Goal: Task Accomplishment & Management: Complete application form

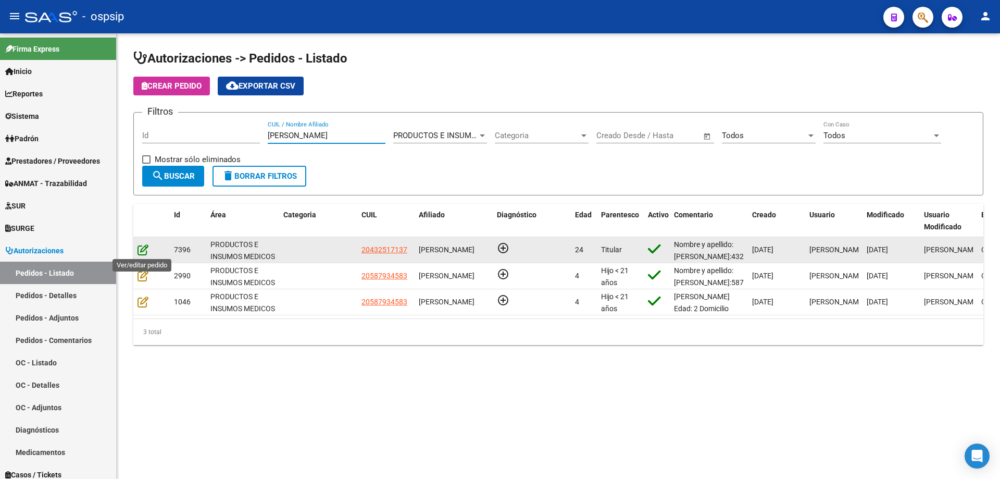
type input "[PERSON_NAME]"
click at [140, 248] on icon at bounding box center [143, 249] width 11 height 11
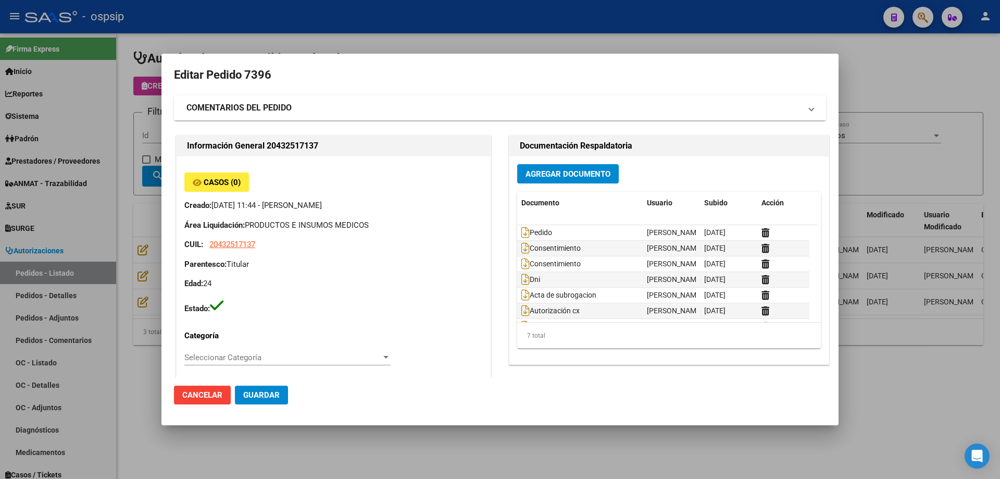
type input "[GEOGRAPHIC_DATA], PLATANOS, 37 3722, Piso: 0"
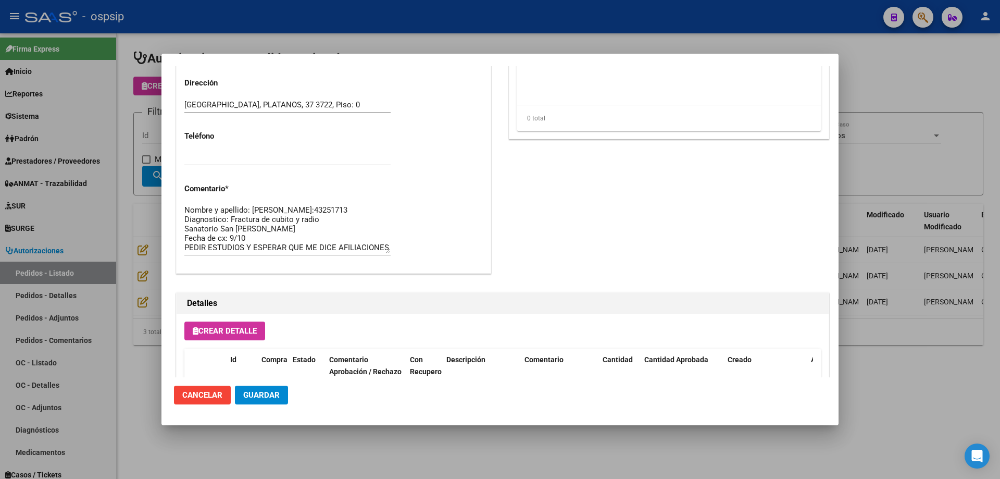
scroll to position [416, 0]
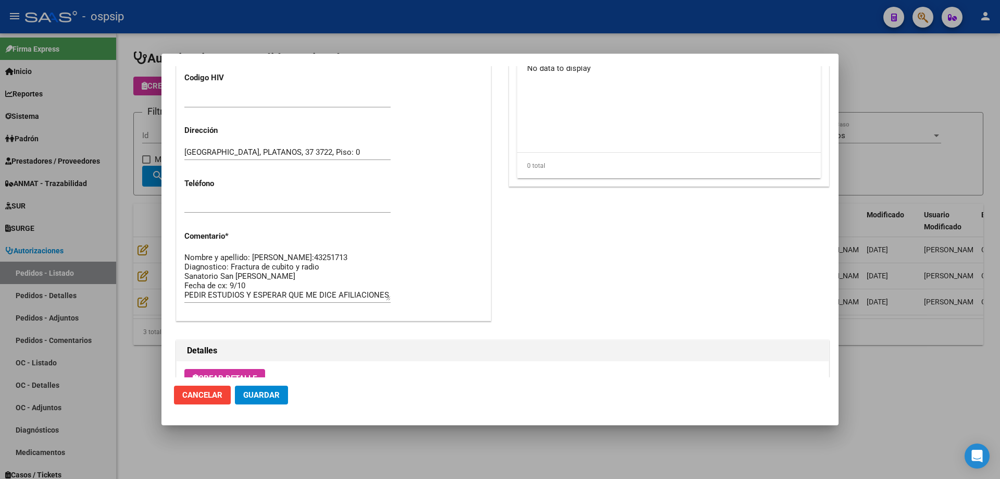
click at [106, 125] on div at bounding box center [500, 239] width 1000 height 479
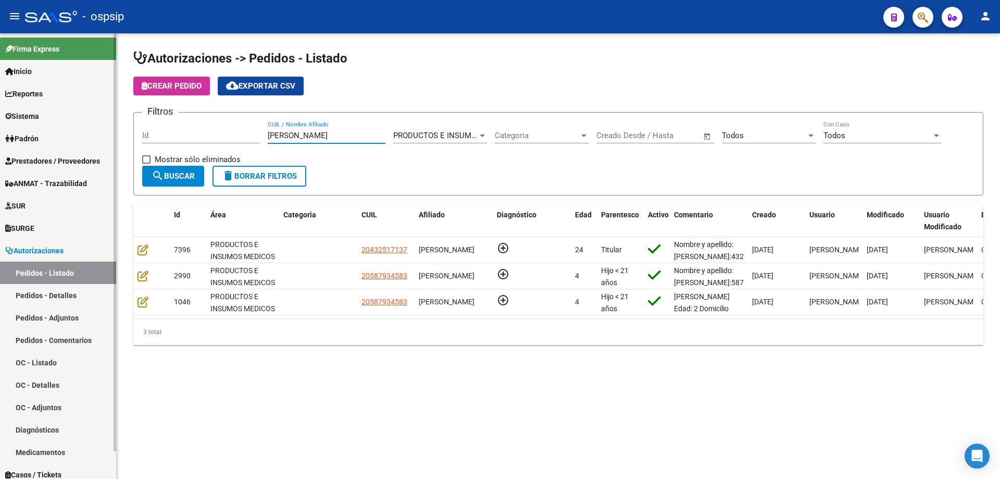
drag, startPoint x: 292, startPoint y: 135, endPoint x: 0, endPoint y: 112, distance: 293.3
click at [0, 112] on mat-sidenav-container "Firma Express Inicio Calendario SSS Instructivos Contacto OS Reportes Egresos D…" at bounding box center [500, 256] width 1000 height 446
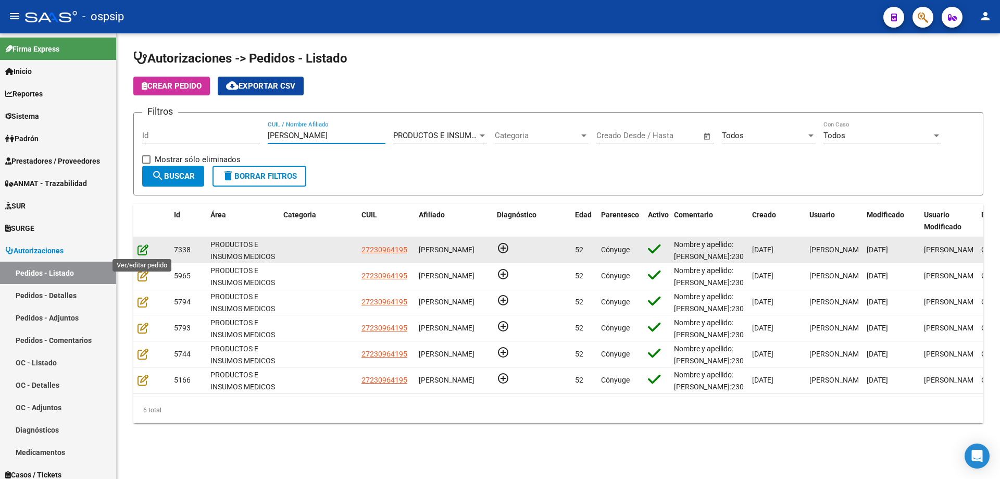
type input "[PERSON_NAME]"
click at [143, 255] on icon at bounding box center [143, 249] width 11 height 11
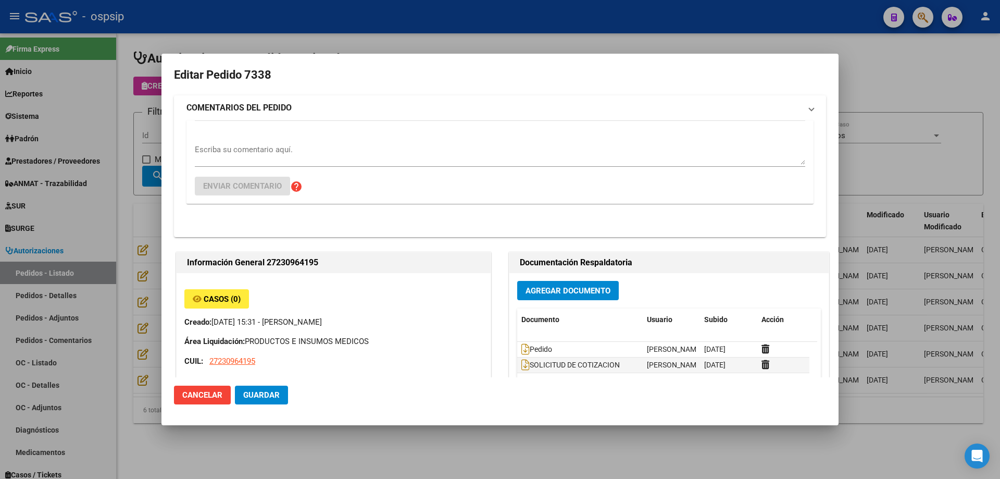
type input "Misiones, POSADAS, [STREET_ADDRESS]"
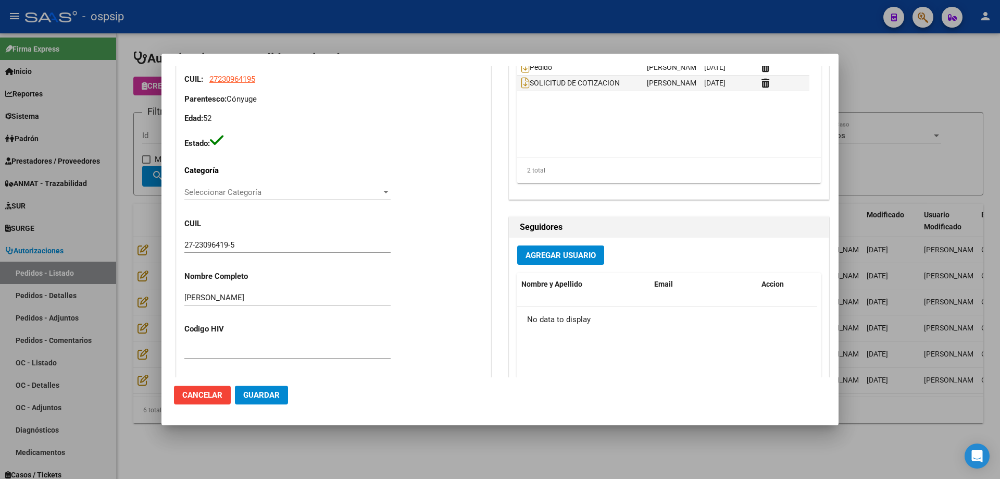
scroll to position [0, 0]
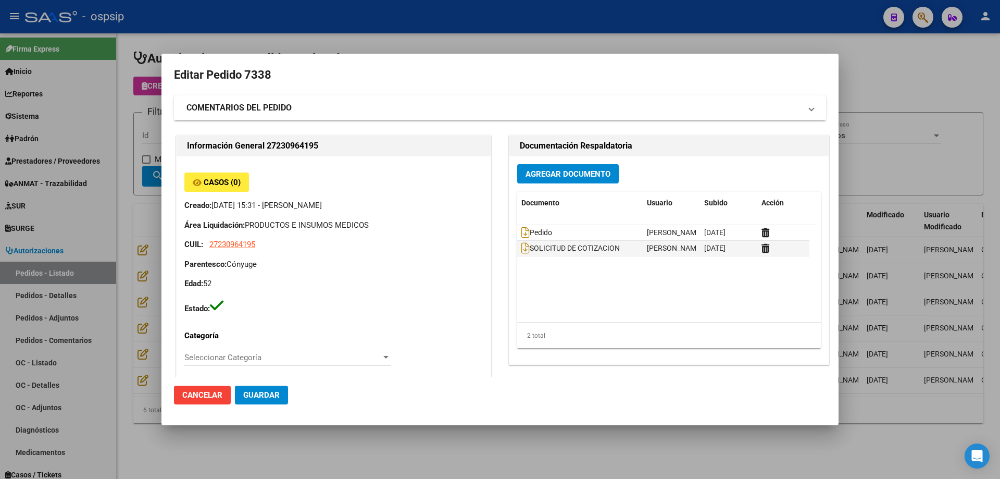
click at [113, 156] on div at bounding box center [500, 239] width 1000 height 479
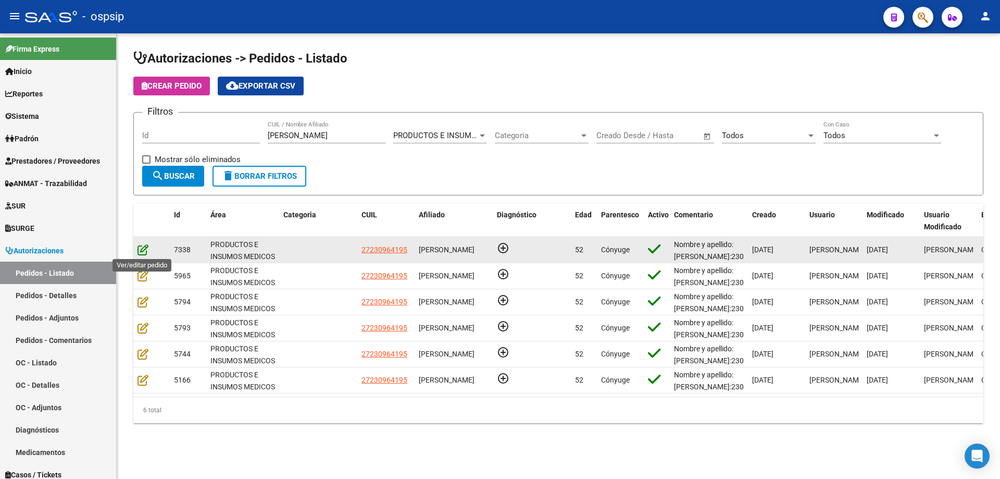
click at [144, 253] on icon at bounding box center [143, 249] width 11 height 11
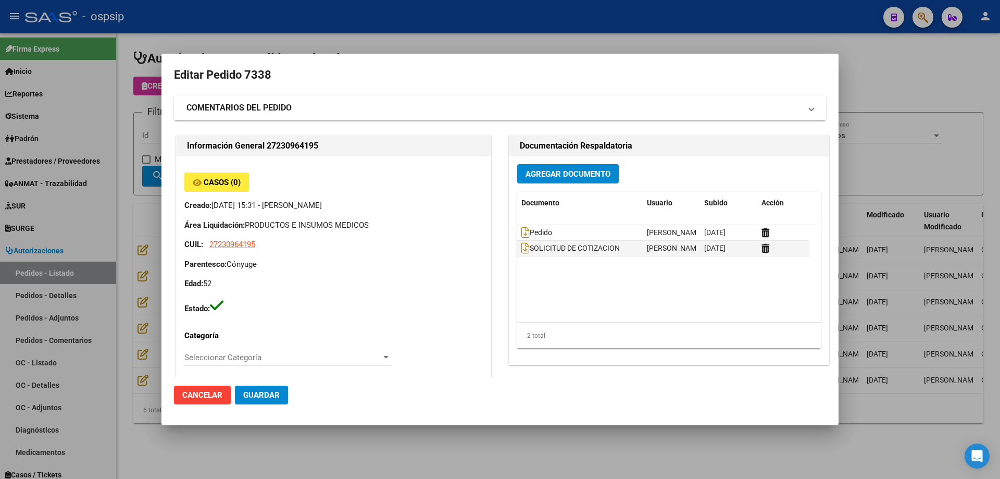
type input "Misiones, POSADAS, [STREET_ADDRESS]"
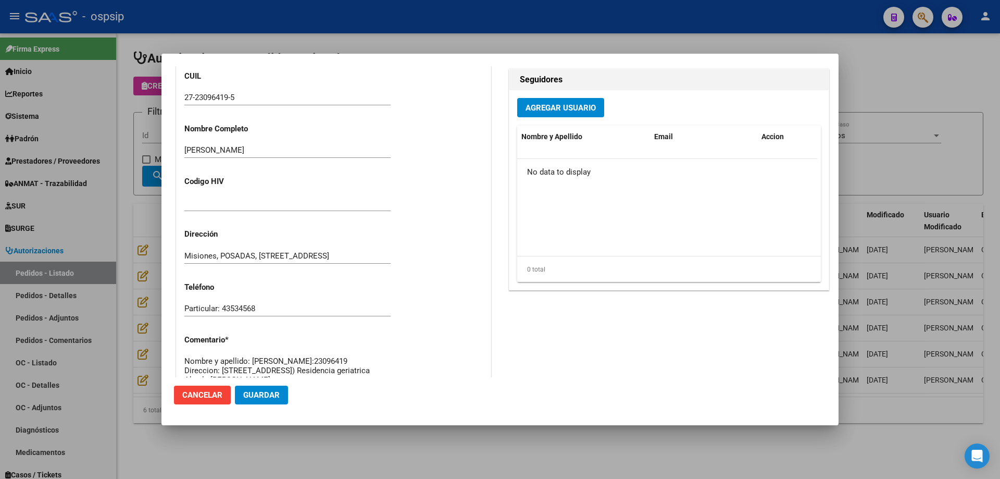
scroll to position [625, 0]
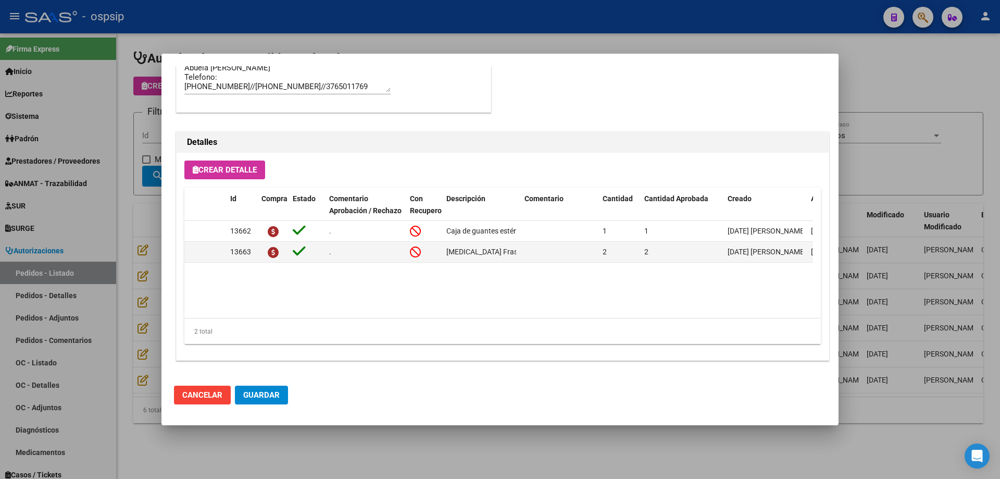
click at [147, 243] on div at bounding box center [500, 239] width 1000 height 479
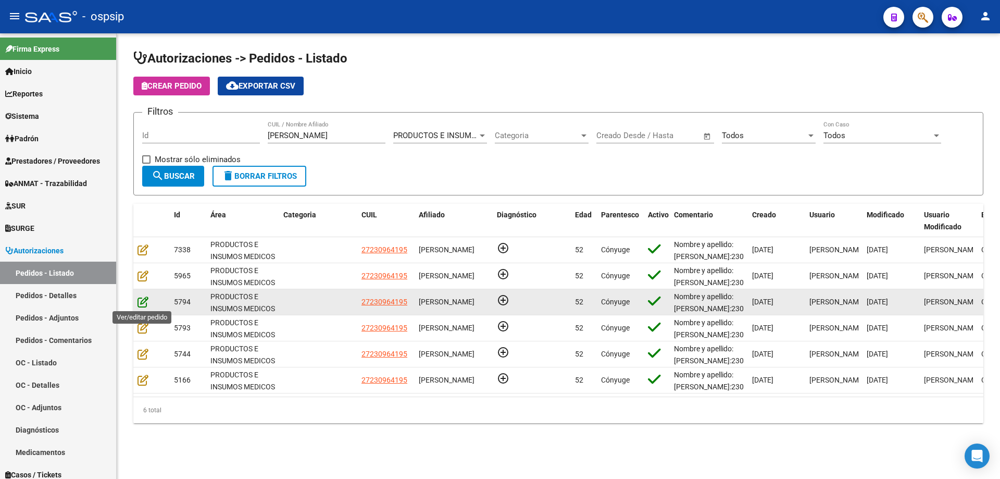
click at [141, 299] on icon at bounding box center [143, 301] width 11 height 11
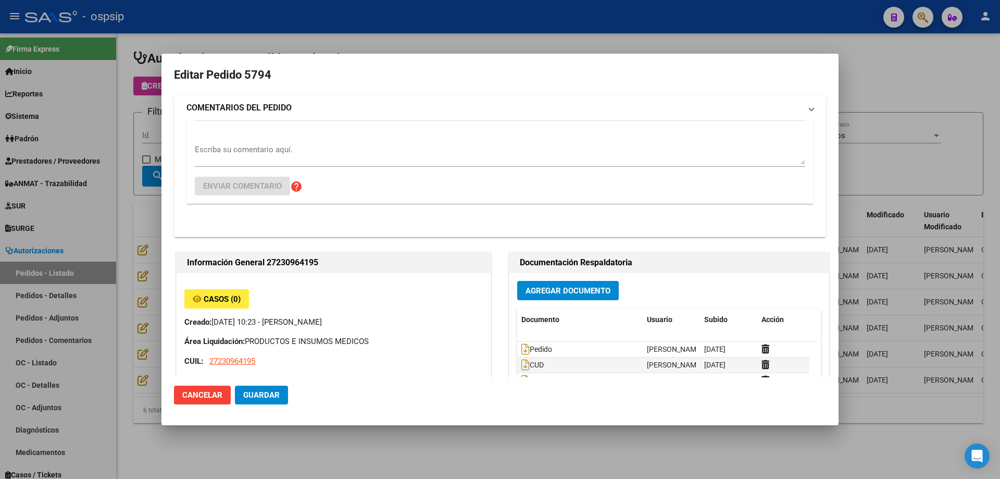
type input "Misiones, POSADAS, [STREET_ADDRESS]"
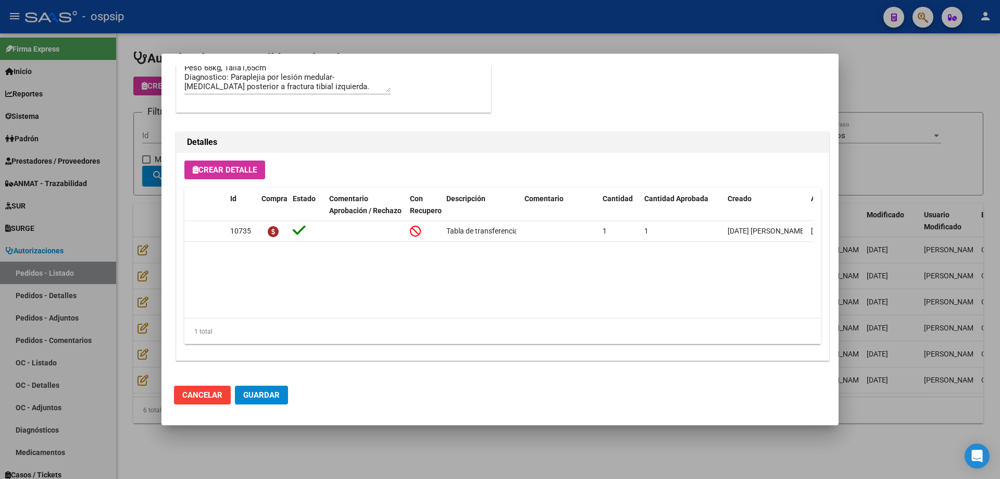
click at [155, 224] on div at bounding box center [500, 239] width 1000 height 479
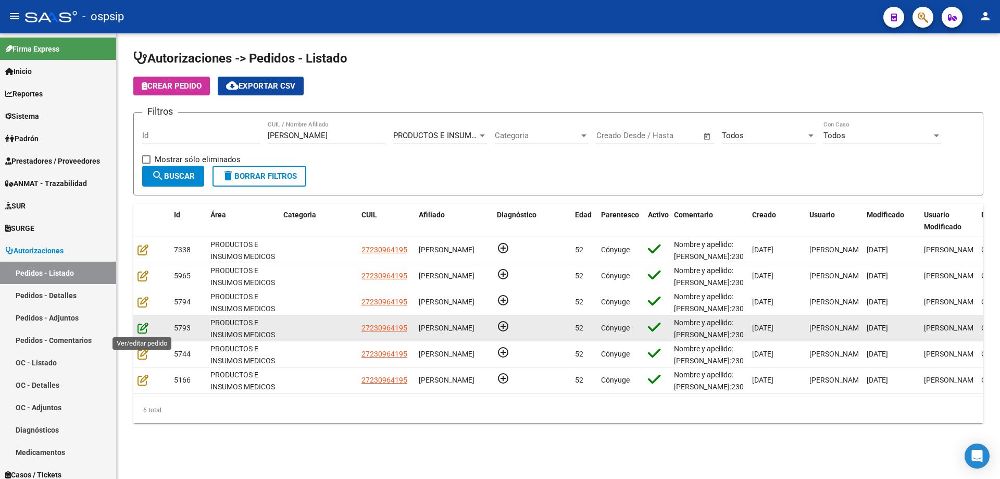
click at [138, 327] on icon at bounding box center [143, 327] width 11 height 11
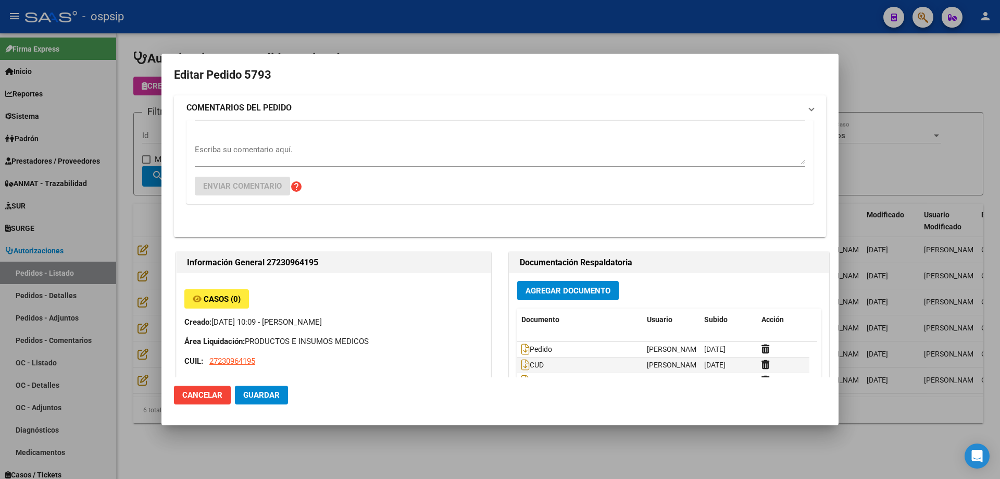
type input "Misiones, POSADAS, [STREET_ADDRESS]"
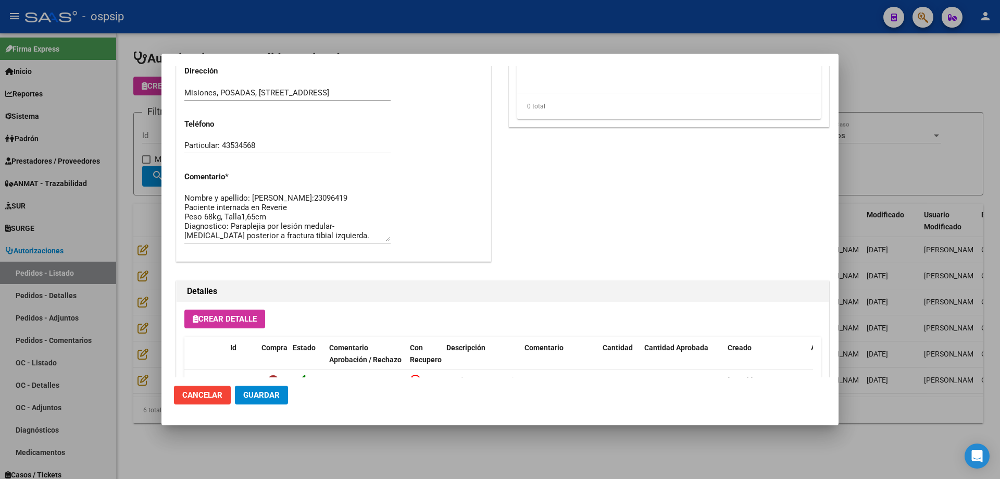
scroll to position [573, 0]
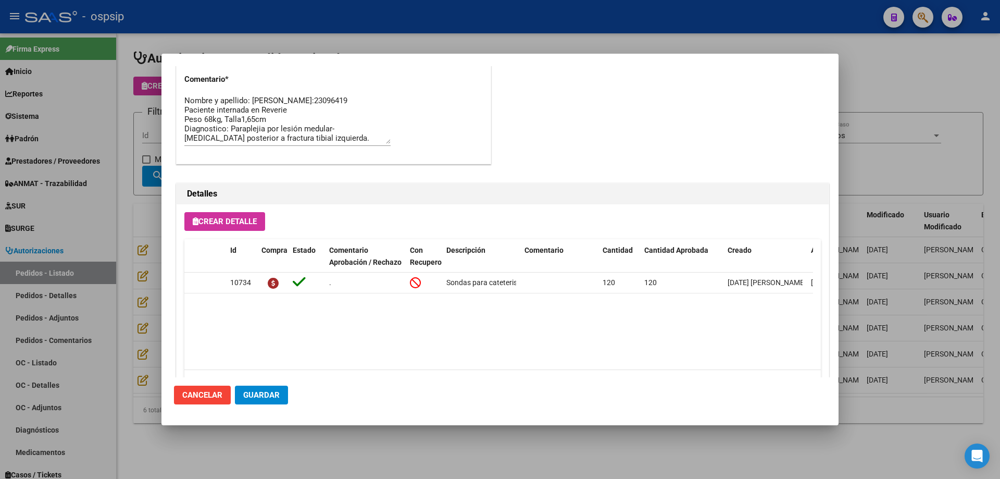
click at [99, 119] on div at bounding box center [500, 239] width 1000 height 479
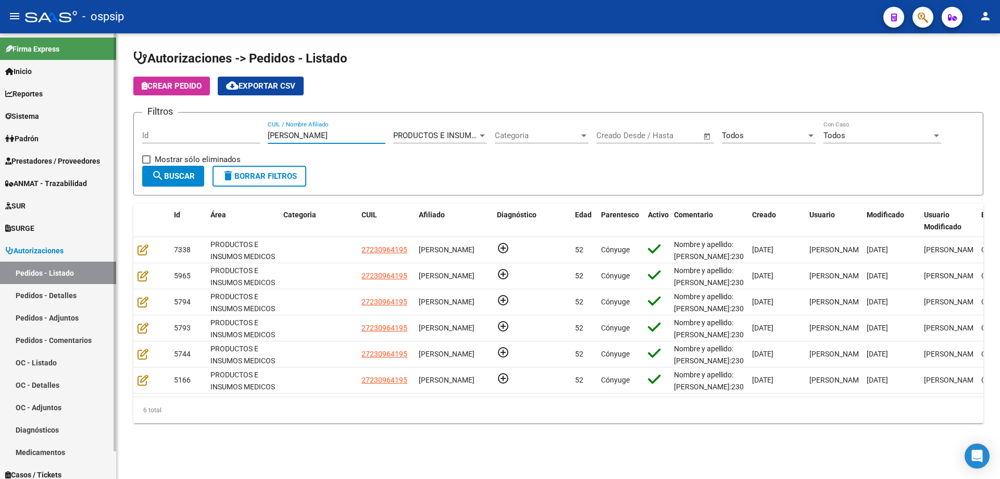
drag, startPoint x: 319, startPoint y: 137, endPoint x: 114, endPoint y: 97, distance: 209.1
click at [114, 97] on mat-sidenav-container "Firma Express Inicio Calendario SSS Instructivos Contacto OS Reportes Egresos D…" at bounding box center [500, 256] width 1000 height 446
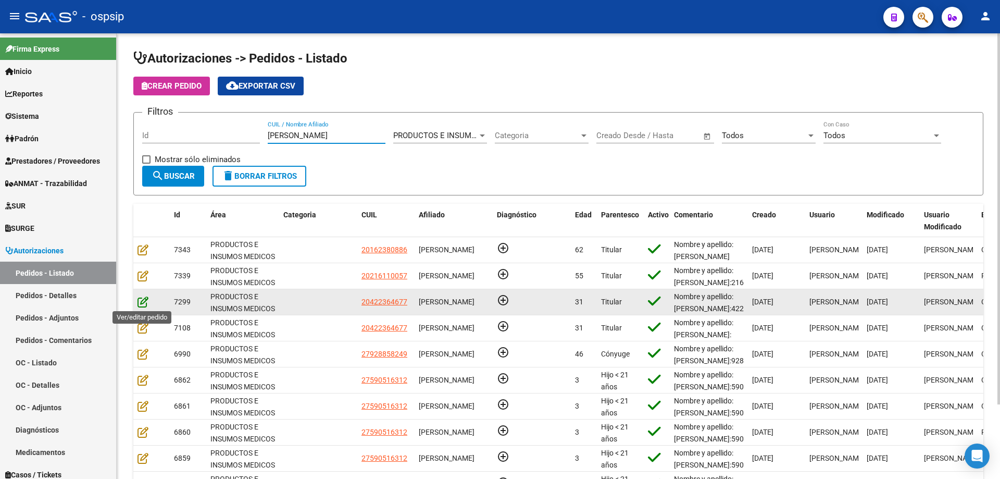
type input "[PERSON_NAME]"
click at [141, 299] on icon at bounding box center [143, 301] width 11 height 11
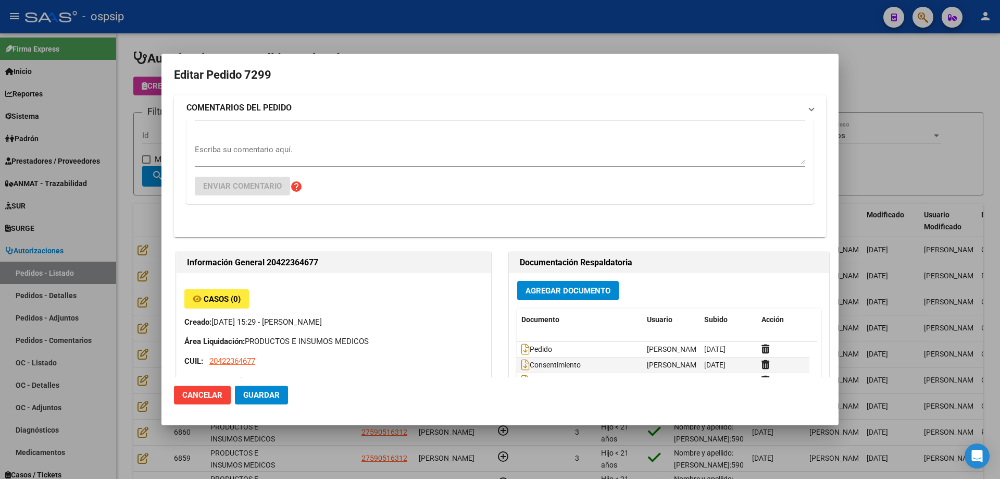
type input "Chubut, [PERSON_NAME], CBO [PERSON_NAME] 3412"
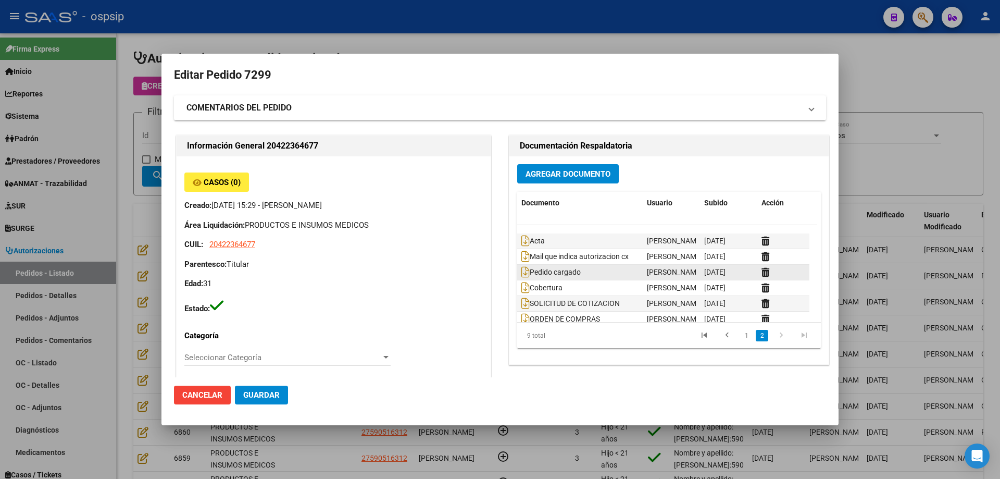
scroll to position [47, 0]
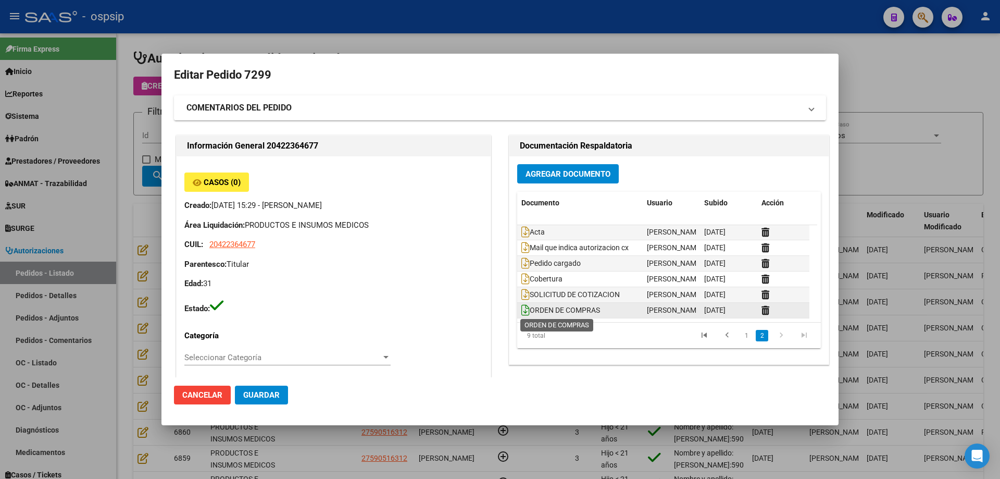
click at [522, 311] on icon at bounding box center [526, 309] width 8 height 11
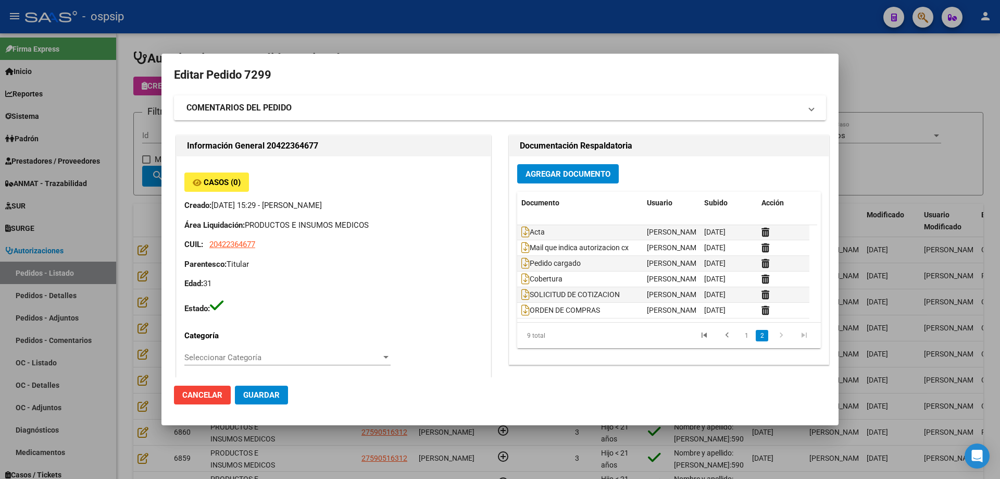
drag, startPoint x: 55, startPoint y: 128, endPoint x: 387, endPoint y: 128, distance: 331.4
click at [58, 127] on div at bounding box center [500, 239] width 1000 height 479
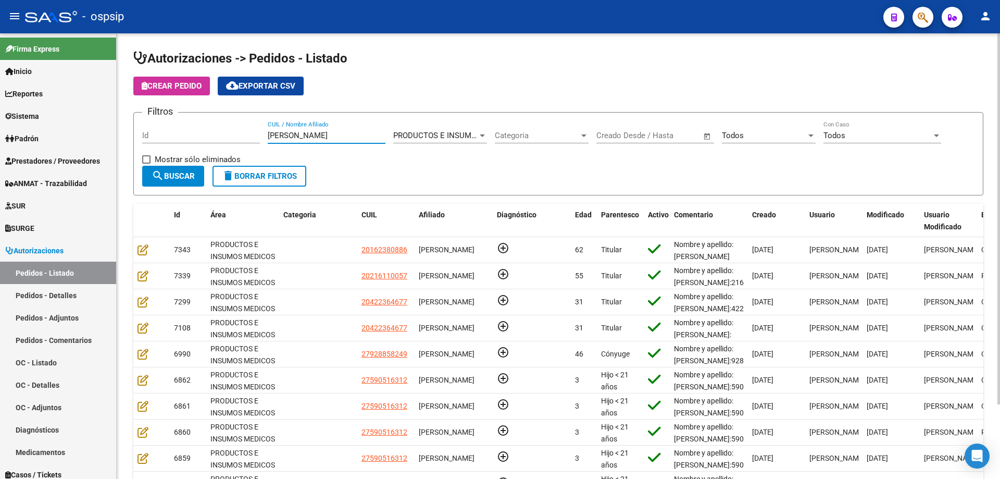
drag, startPoint x: 354, startPoint y: 138, endPoint x: 188, endPoint y: 113, distance: 168.0
click at [188, 113] on form "Filtros Id [PERSON_NAME] CUIL / Nombre Afiliado PRODUCTOS E INSUMOS MEDICOS Sel…" at bounding box center [558, 153] width 850 height 83
click at [740, 137] on span "Todos" at bounding box center [733, 135] width 22 height 9
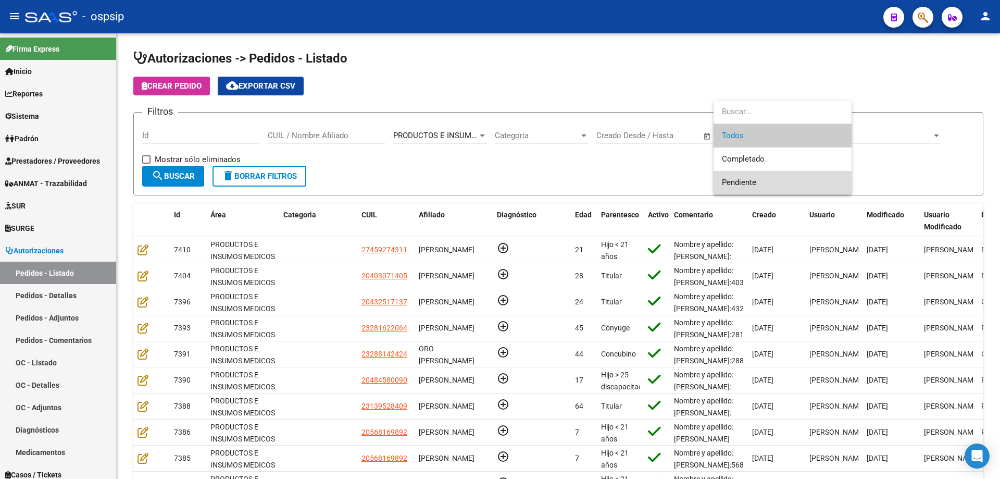
click at [743, 173] on span "Pendiente" at bounding box center [782, 182] width 121 height 23
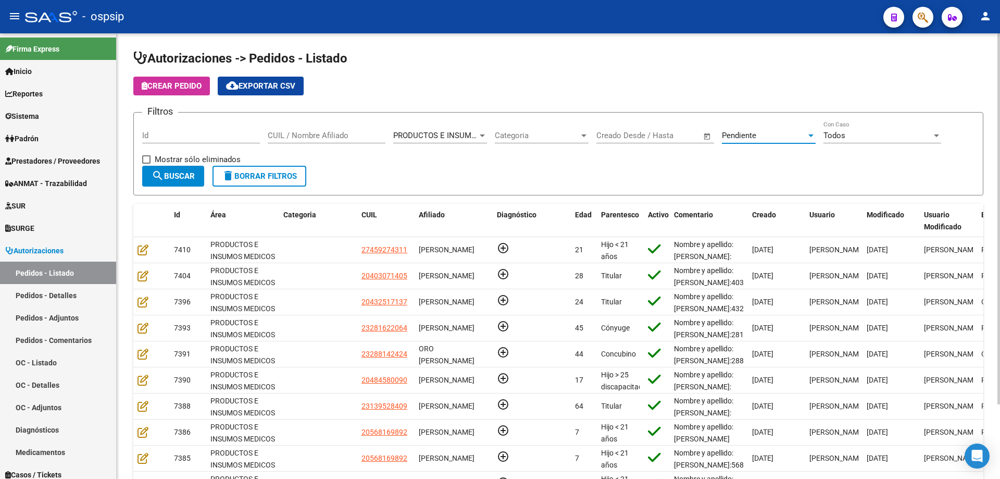
click at [202, 172] on button "search Buscar" at bounding box center [173, 176] width 62 height 21
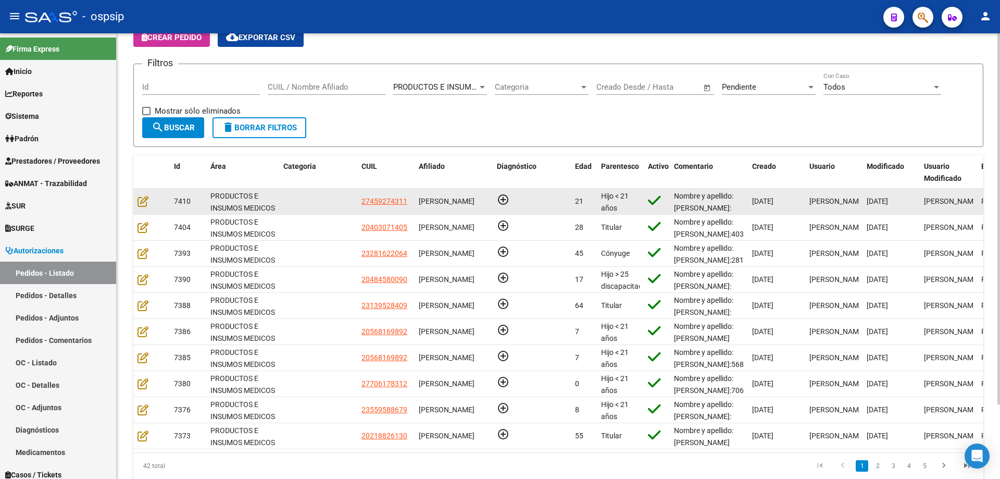
scroll to position [90, 0]
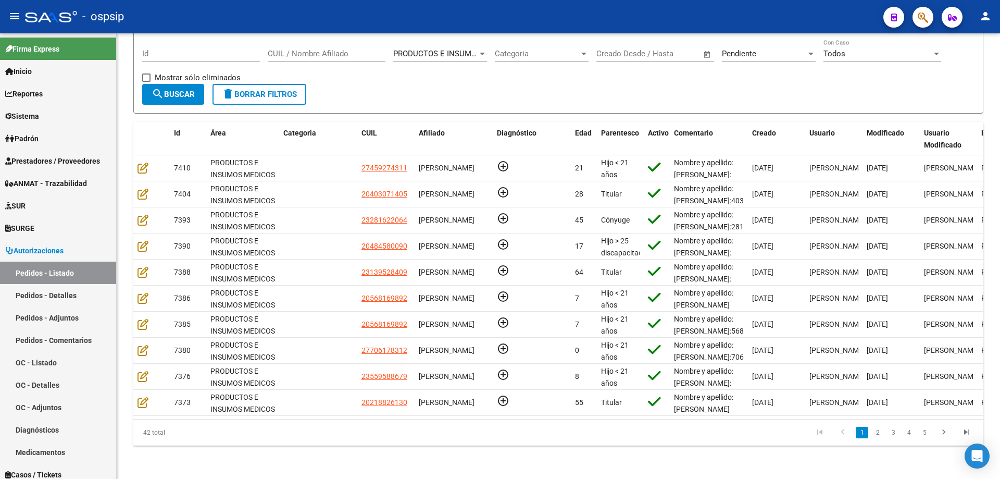
click at [926, 27] on span "button" at bounding box center [923, 17] width 10 height 21
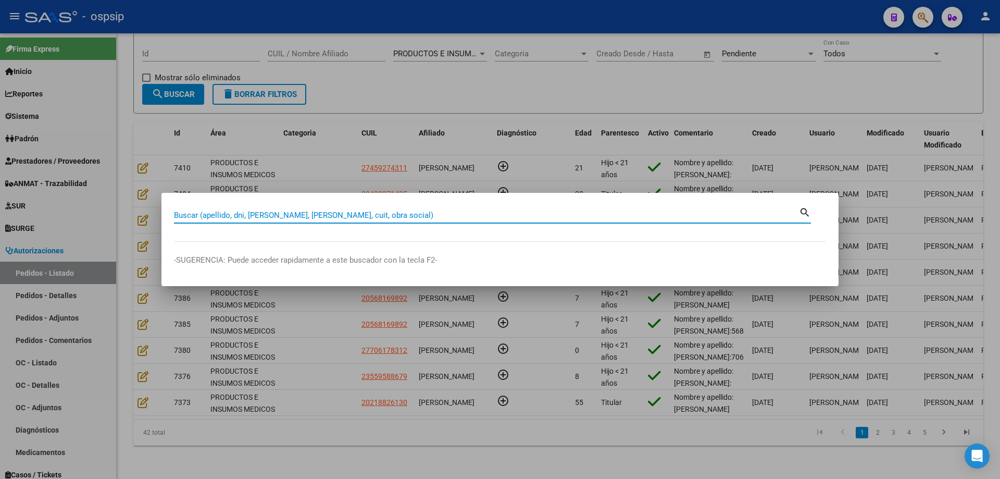
paste input "28611748"
type input "28611748"
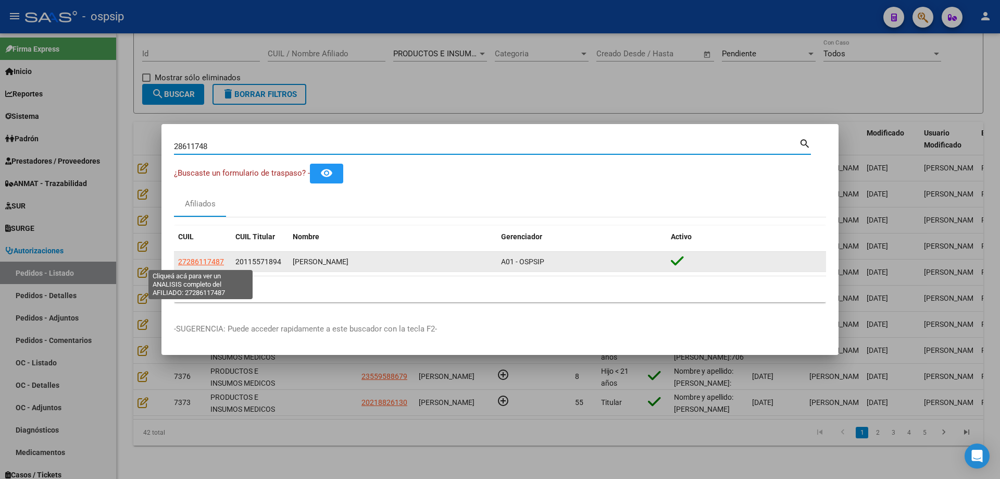
click at [194, 260] on span "27286117487" at bounding box center [201, 261] width 46 height 8
type textarea "27286117487"
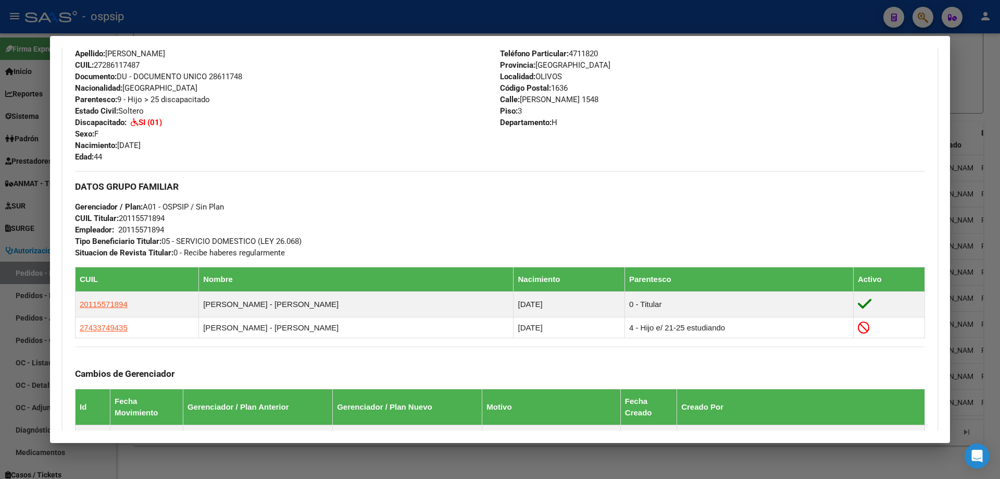
scroll to position [619, 0]
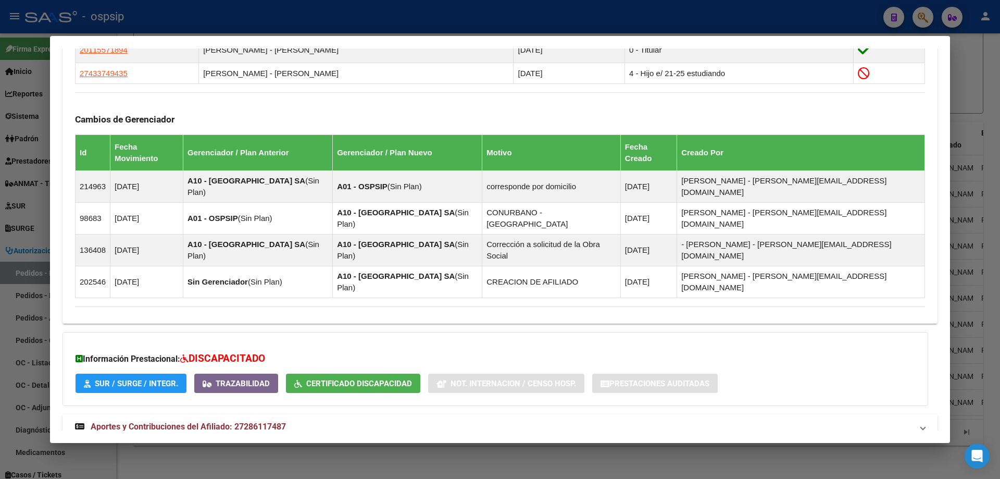
click at [45, 280] on div at bounding box center [500, 239] width 1000 height 479
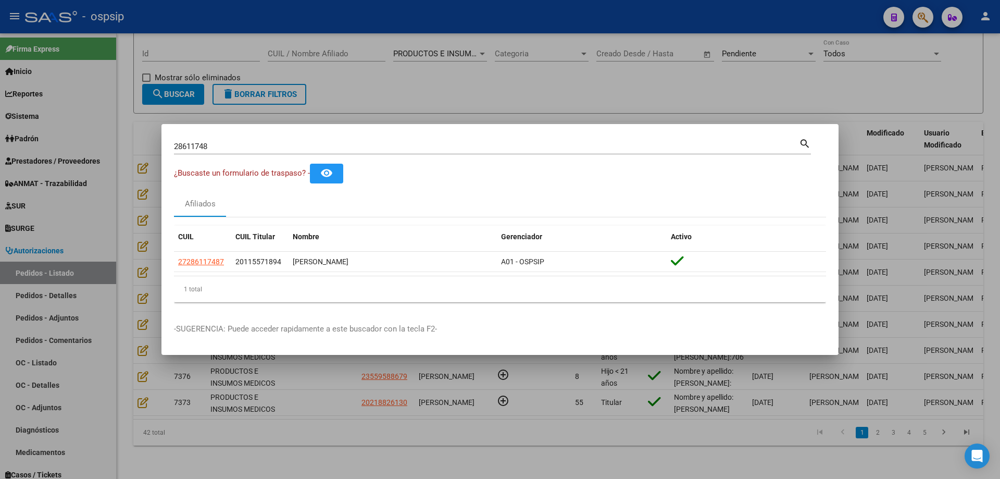
click at [151, 157] on div at bounding box center [500, 239] width 1000 height 479
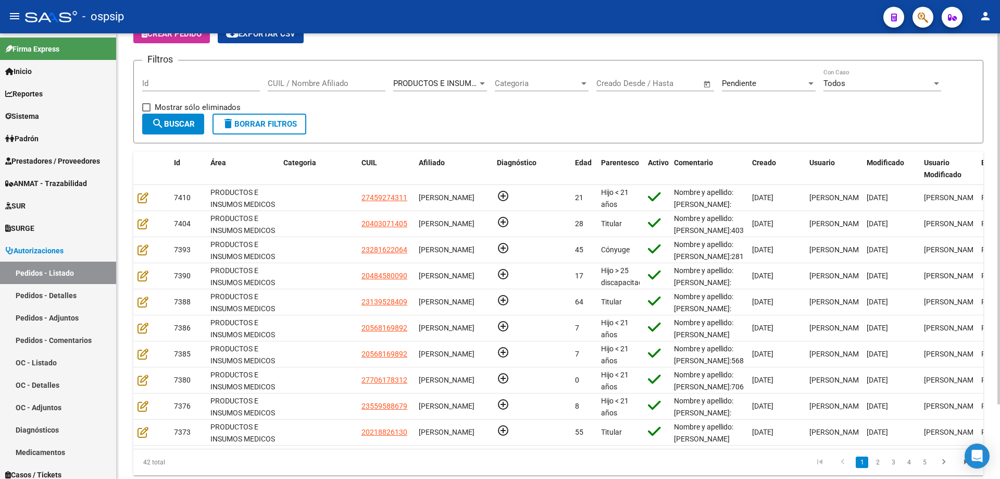
scroll to position [0, 0]
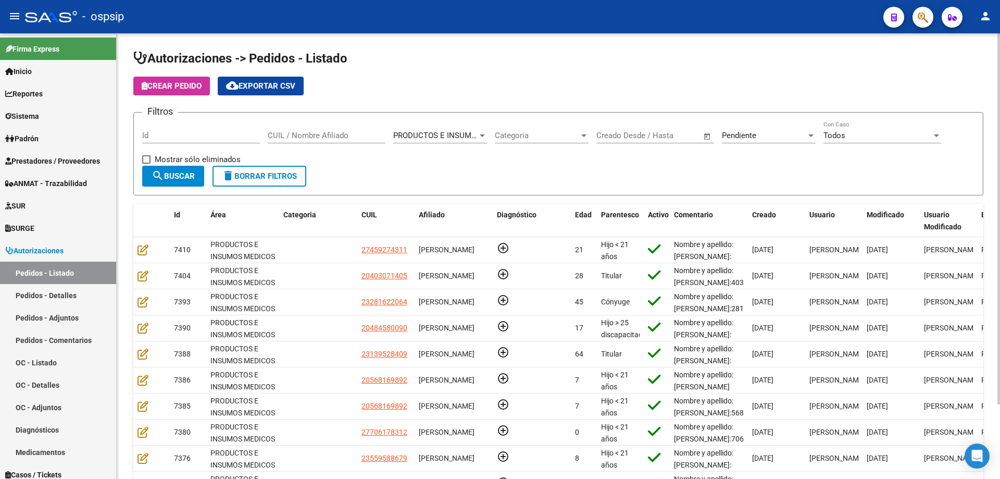
click at [176, 142] on div "Id" at bounding box center [201, 132] width 118 height 22
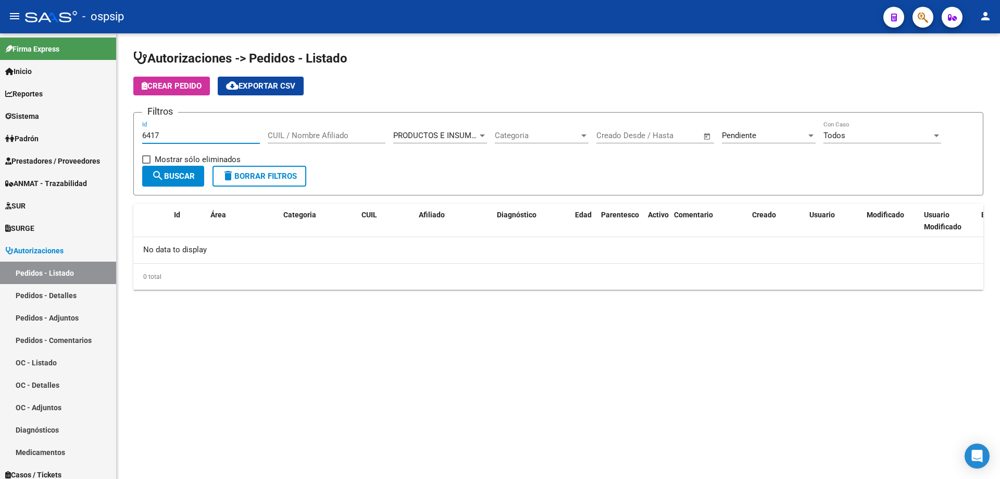
type input "6417"
click at [735, 140] on div "Pendiente Seleccionar Estado" at bounding box center [769, 132] width 94 height 22
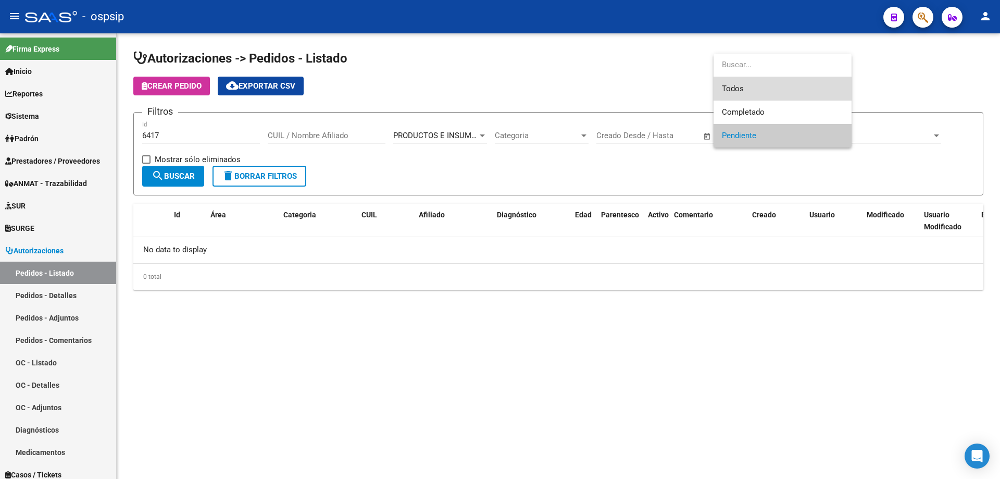
click at [734, 95] on span "Todos" at bounding box center [782, 88] width 121 height 23
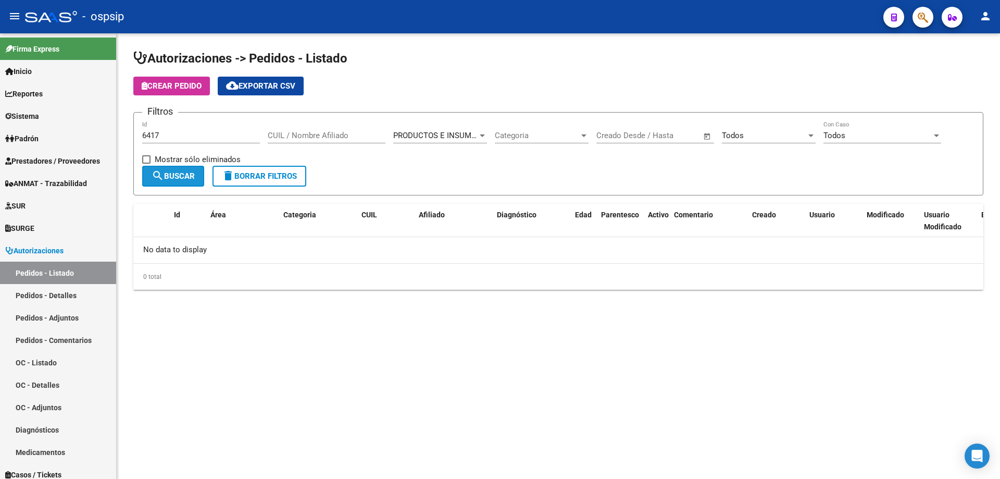
click at [164, 175] on mat-icon "search" at bounding box center [158, 175] width 13 height 13
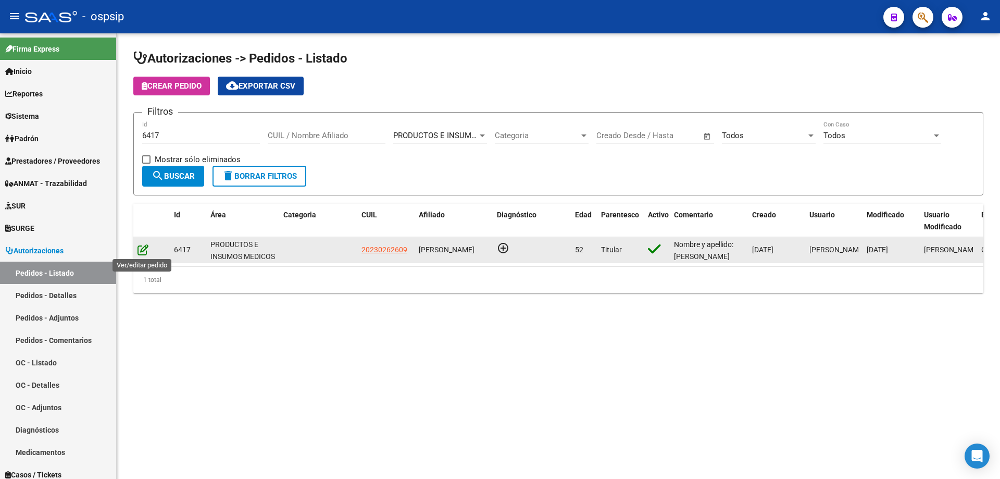
click at [141, 250] on icon at bounding box center [143, 249] width 11 height 11
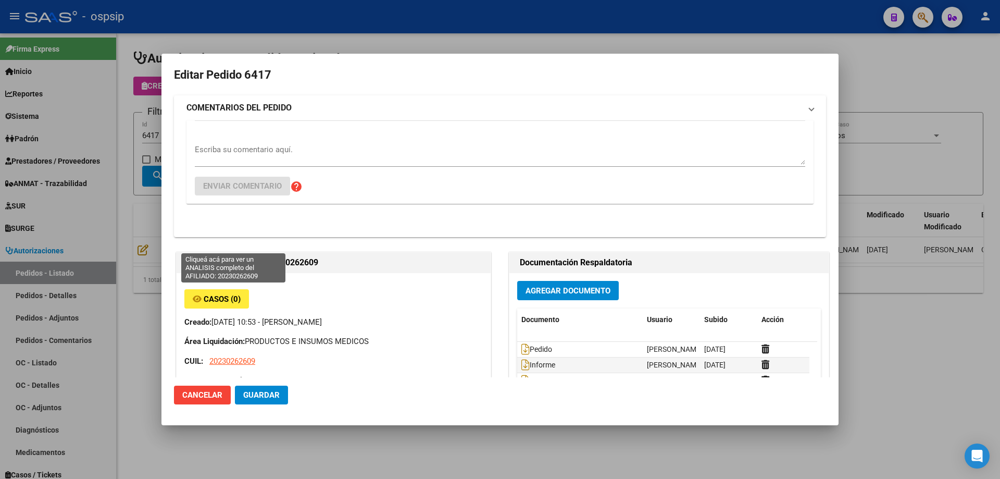
type input "[GEOGRAPHIC_DATA], [PERSON_NAME], 1278 E/ [DATE] Y [DATE] 527"
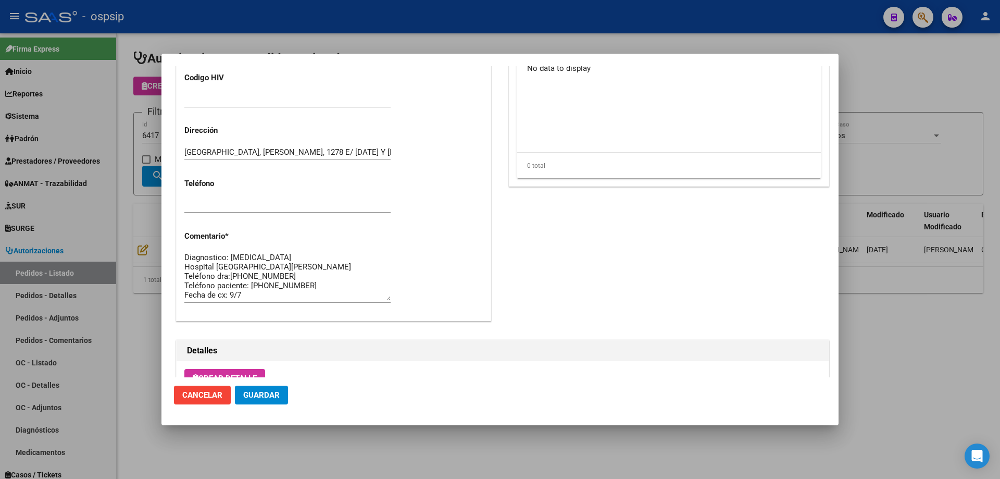
scroll to position [28, 0]
drag, startPoint x: 185, startPoint y: 268, endPoint x: 307, endPoint y: 277, distance: 121.7
click at [307, 277] on textarea "Nombre y apellido: [PERSON_NAME] [PERSON_NAME] Dni:23026260 Diagnostico: [MEDIC…" at bounding box center [287, 276] width 206 height 49
click at [152, 188] on div at bounding box center [500, 239] width 1000 height 479
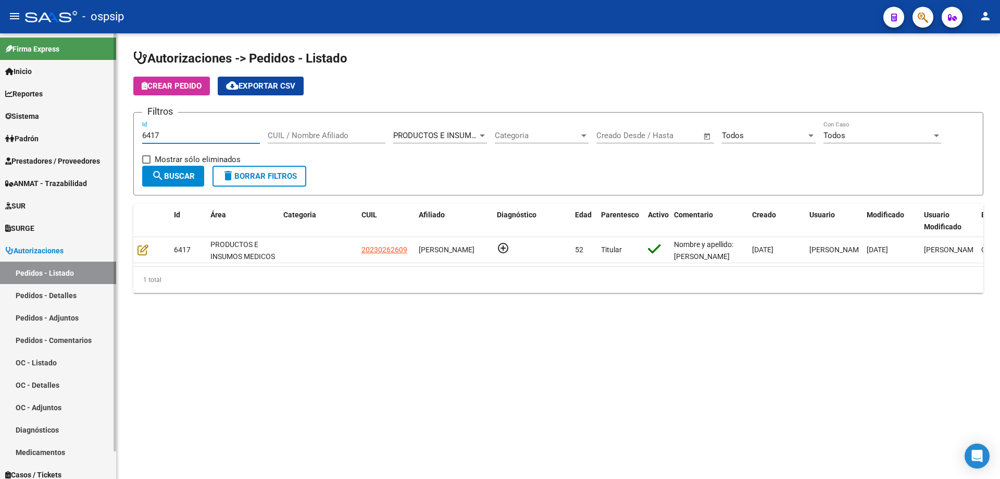
drag, startPoint x: 180, startPoint y: 133, endPoint x: 40, endPoint y: 97, distance: 145.3
click at [40, 97] on mat-sidenav-container "Firma Express Inicio Calendario SSS Instructivos Contacto OS Reportes Egresos D…" at bounding box center [500, 256] width 1000 height 446
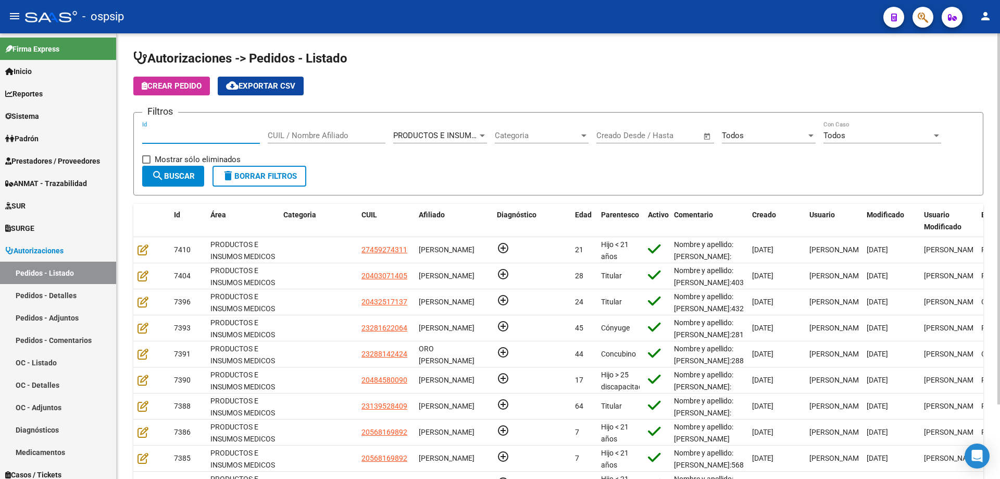
click at [298, 142] on div "CUIL / Nombre Afiliado" at bounding box center [327, 132] width 118 height 22
click at [300, 137] on input "CUIL / Nombre Afiliado" at bounding box center [327, 135] width 118 height 9
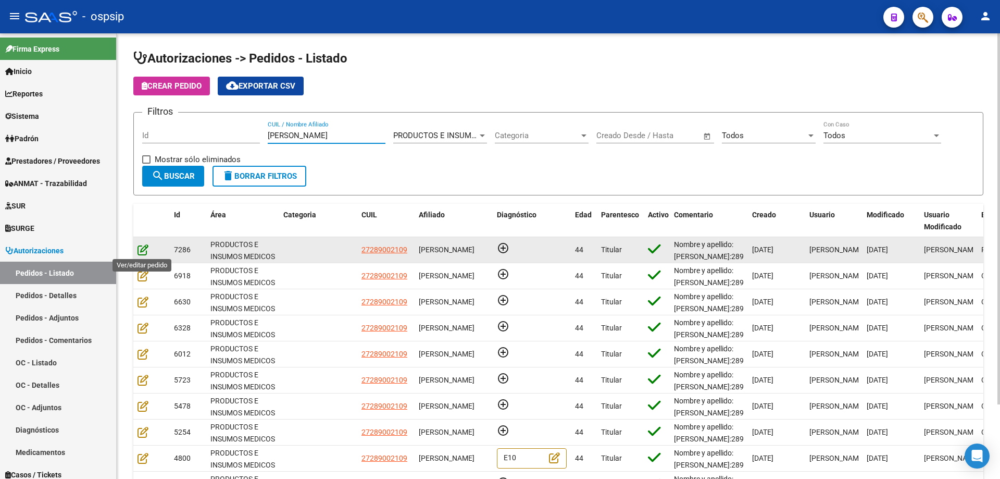
type input "[PERSON_NAME]"
click at [147, 249] on icon at bounding box center [143, 249] width 11 height 11
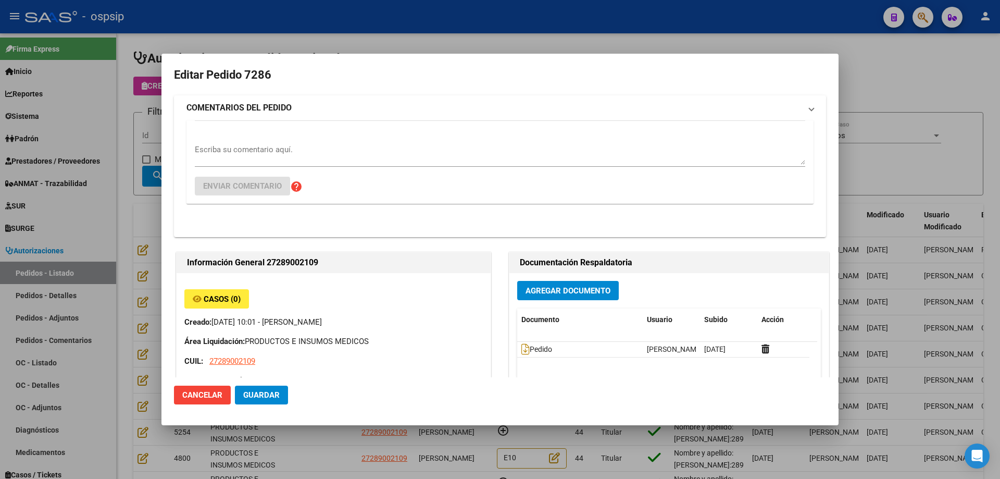
type input "[PERSON_NAME]"
type input "[GEOGRAPHIC_DATA], [GEOGRAPHIC_DATA][PERSON_NAME] 636"
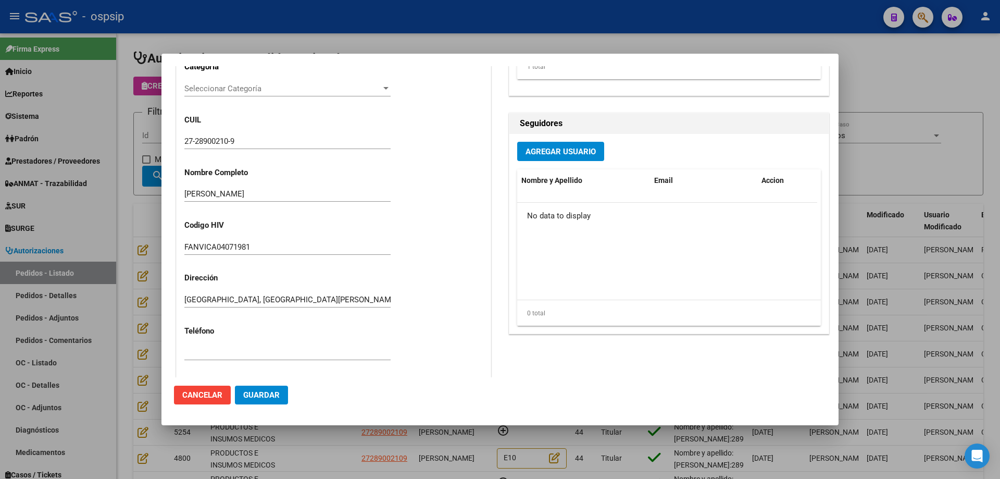
scroll to position [260, 0]
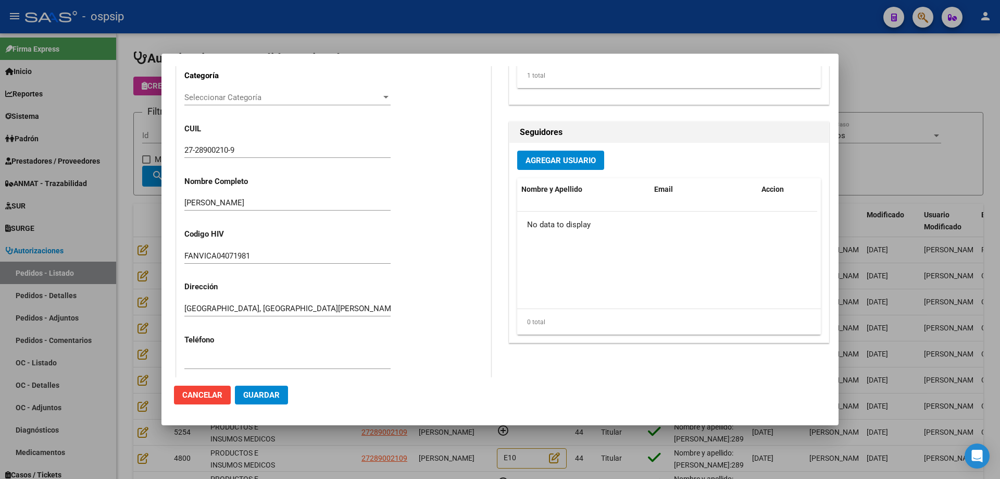
click at [160, 110] on div at bounding box center [500, 239] width 1000 height 479
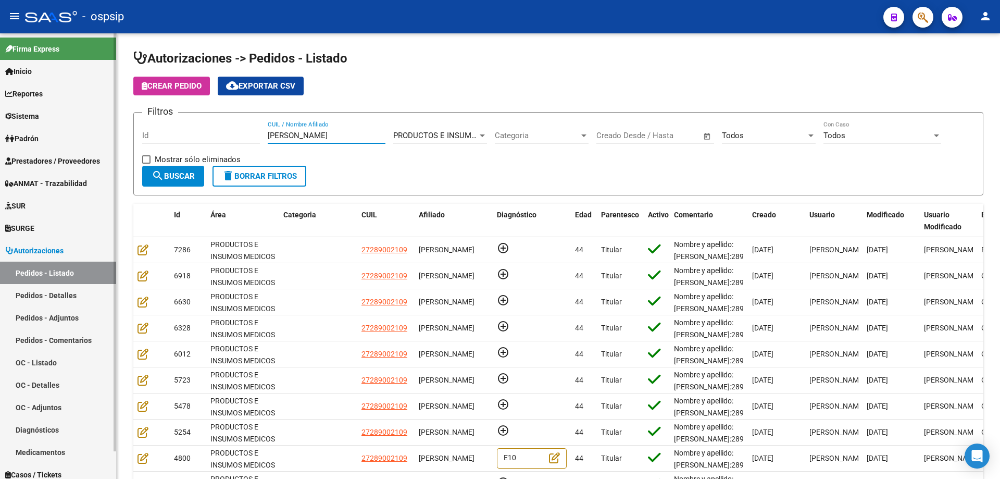
drag, startPoint x: 311, startPoint y: 134, endPoint x: 56, endPoint y: 110, distance: 256.4
click at [56, 110] on mat-sidenav-container "Firma Express Inicio Calendario SSS Instructivos Contacto OS Reportes Egresos D…" at bounding box center [500, 256] width 1000 height 446
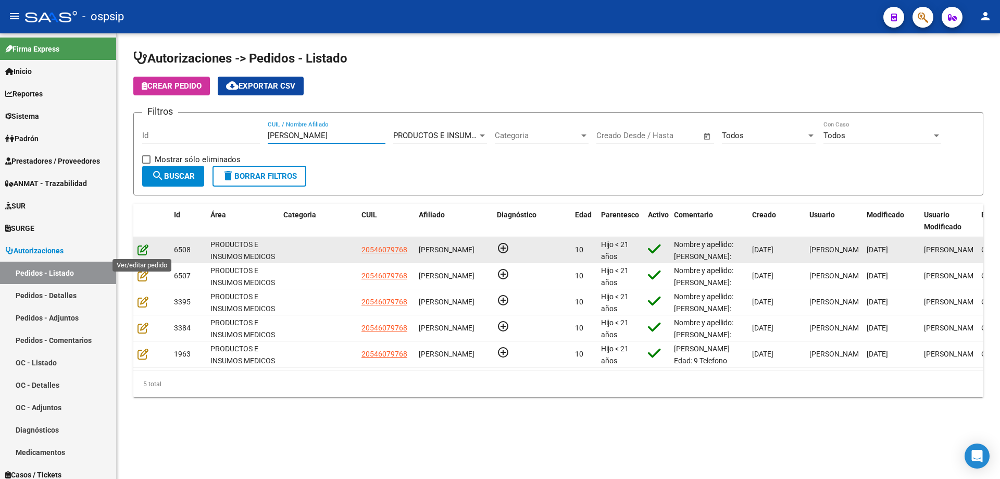
type input "[PERSON_NAME]"
click at [143, 255] on icon at bounding box center [143, 249] width 11 height 11
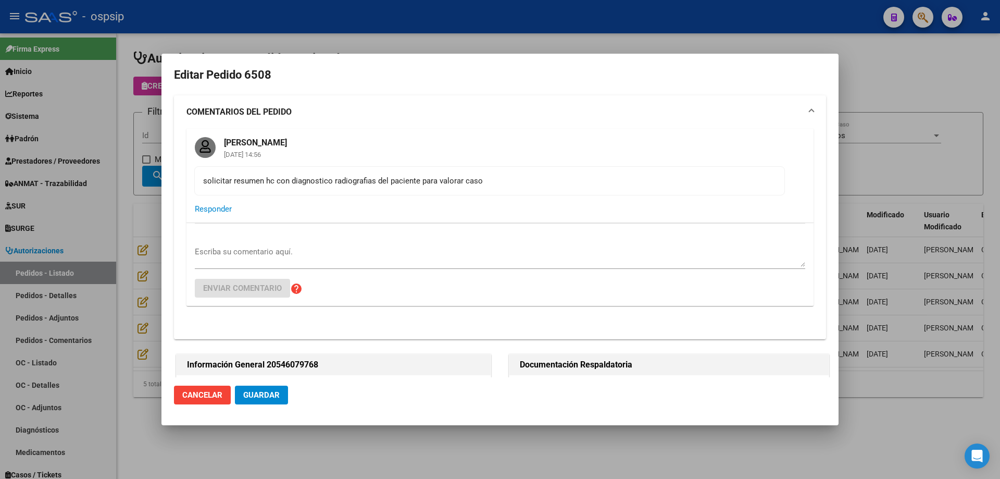
type input "[GEOGRAPHIC_DATA], [GEOGRAPHIC_DATA], GRAL [PERSON_NAME] 1479"
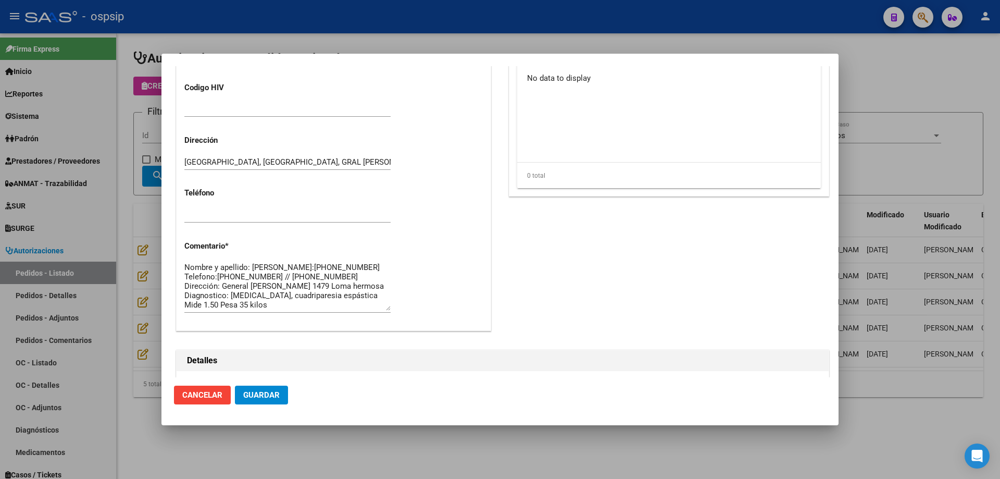
scroll to position [9, 0]
click at [81, 190] on div at bounding box center [500, 239] width 1000 height 479
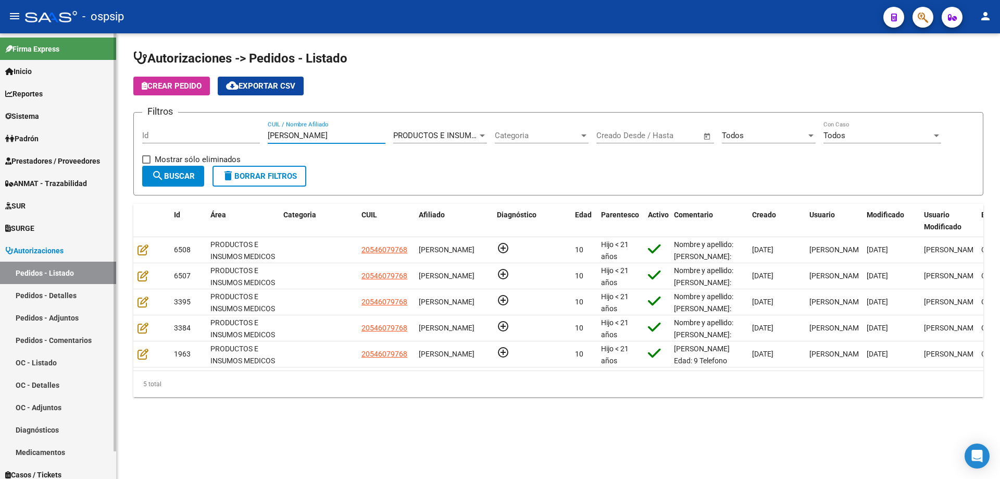
drag, startPoint x: 327, startPoint y: 134, endPoint x: 56, endPoint y: 82, distance: 276.4
click at [56, 83] on mat-sidenav-container "Firma Express Inicio Calendario SSS Instructivos Contacto OS Reportes Egresos D…" at bounding box center [500, 256] width 1000 height 446
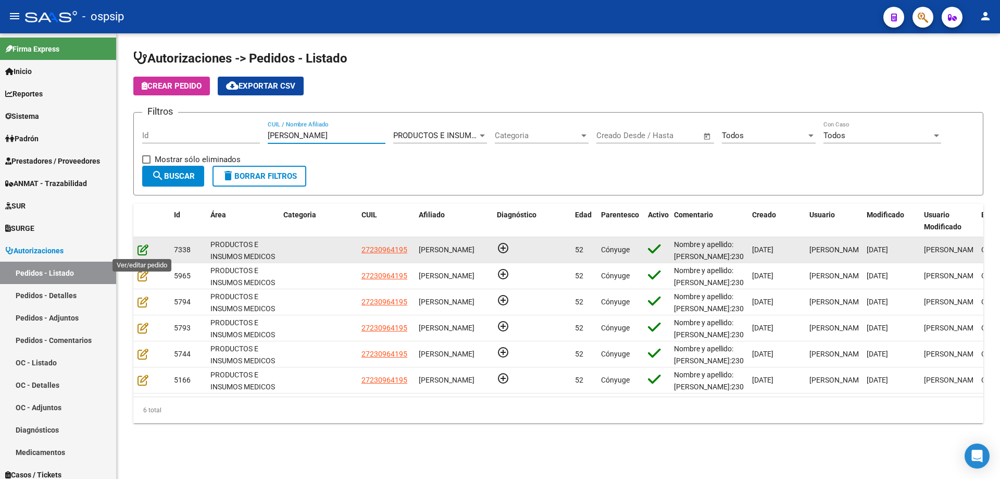
type input "[PERSON_NAME]"
click at [138, 251] on icon at bounding box center [143, 249] width 11 height 11
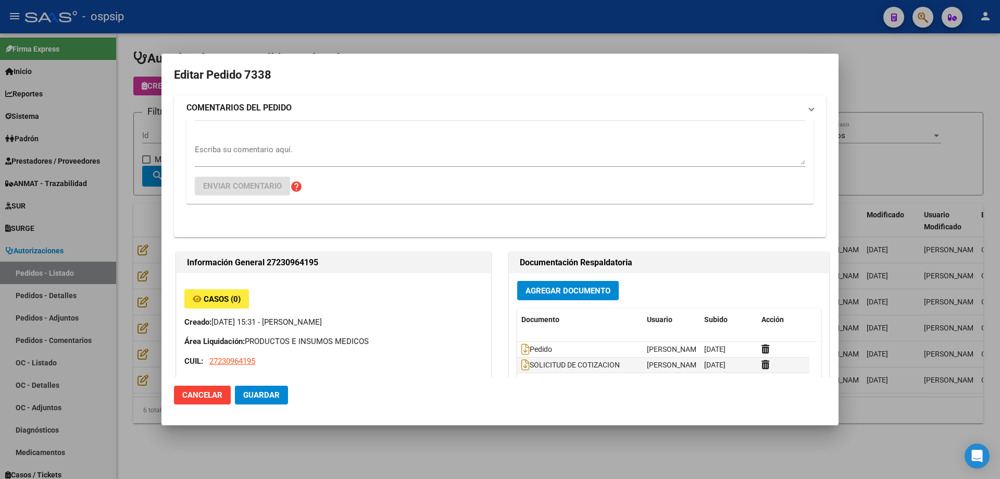
type input "Misiones, POSADAS, [STREET_ADDRESS]"
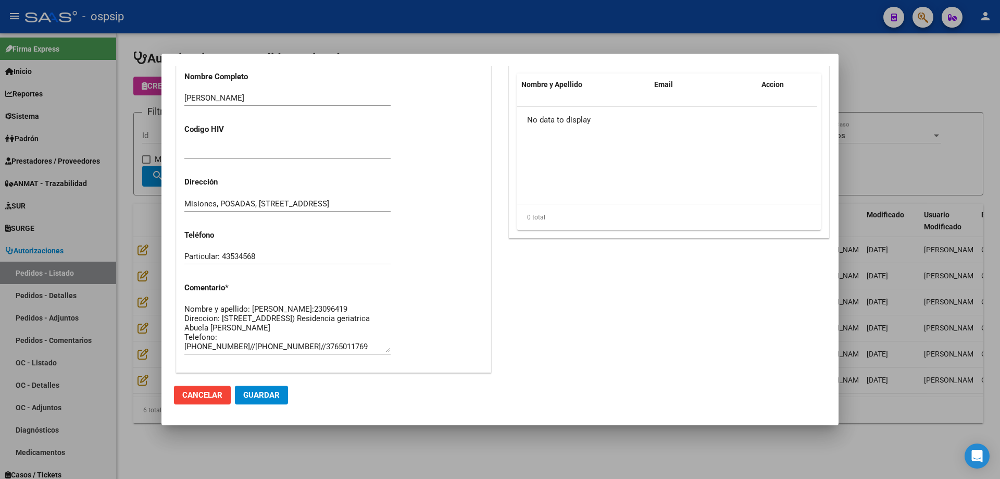
scroll to position [625, 0]
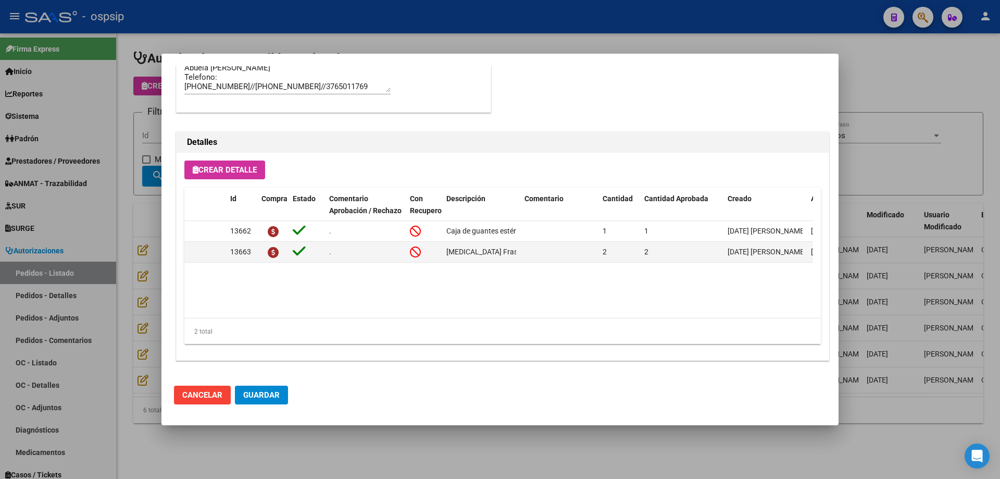
click at [120, 180] on div at bounding box center [500, 239] width 1000 height 479
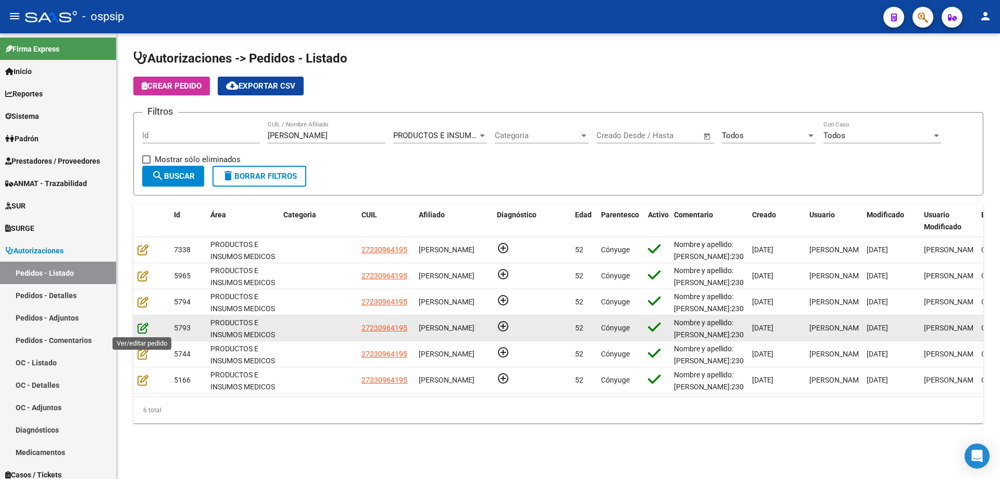
click at [142, 323] on icon at bounding box center [143, 327] width 11 height 11
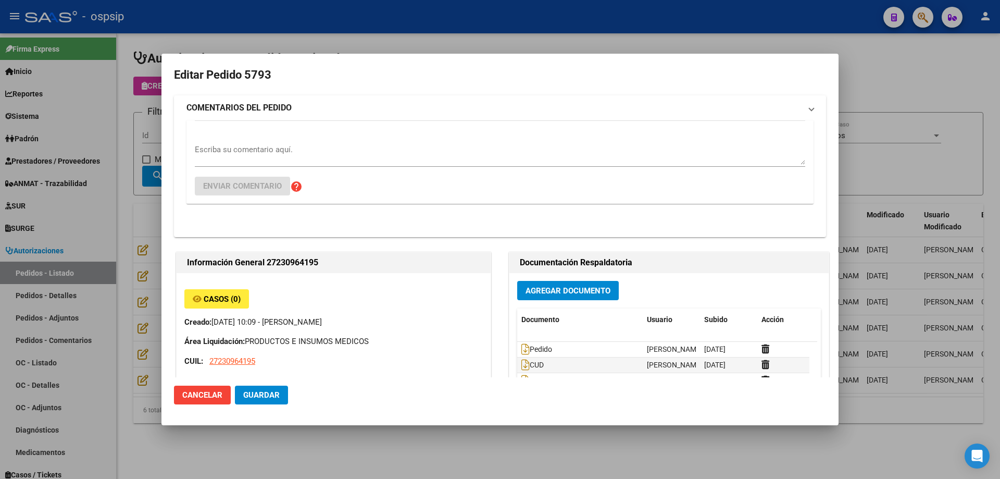
type input "Misiones, POSADAS, [STREET_ADDRESS]"
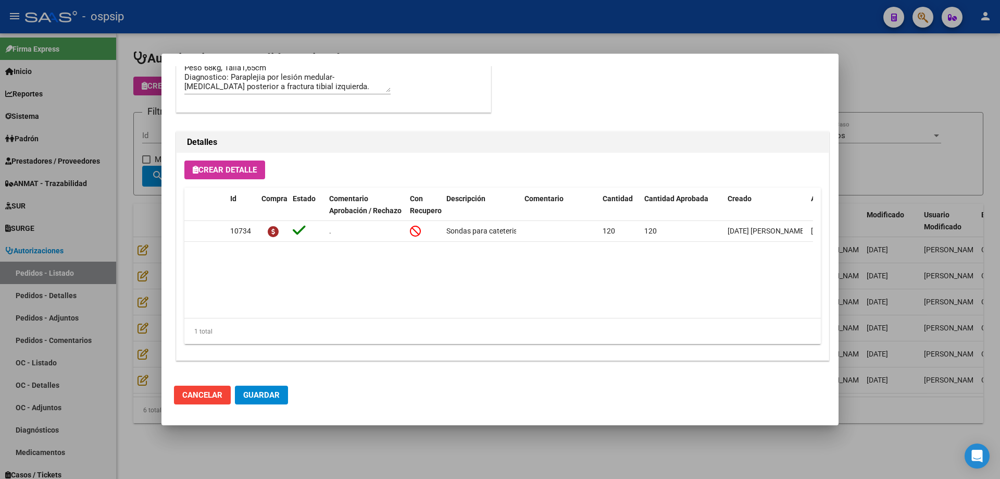
click at [111, 232] on div at bounding box center [500, 239] width 1000 height 479
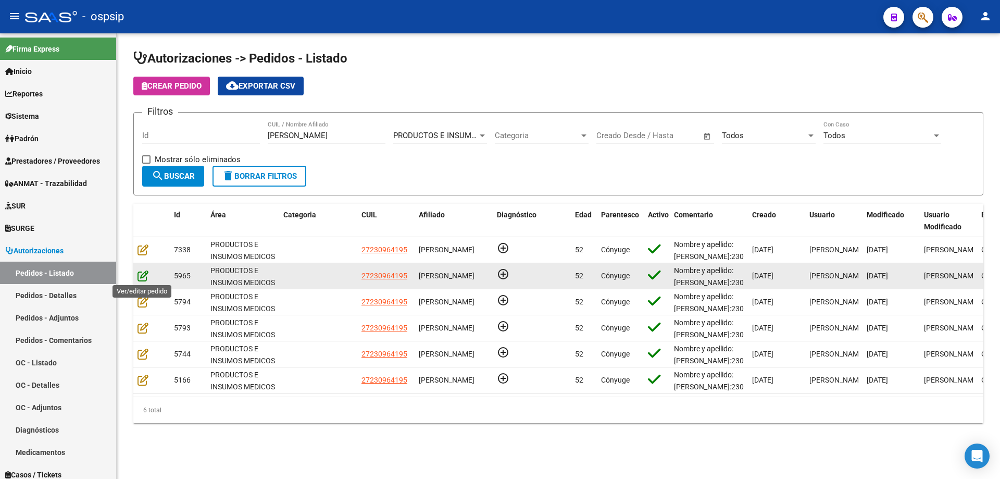
click at [140, 274] on icon at bounding box center [143, 275] width 11 height 11
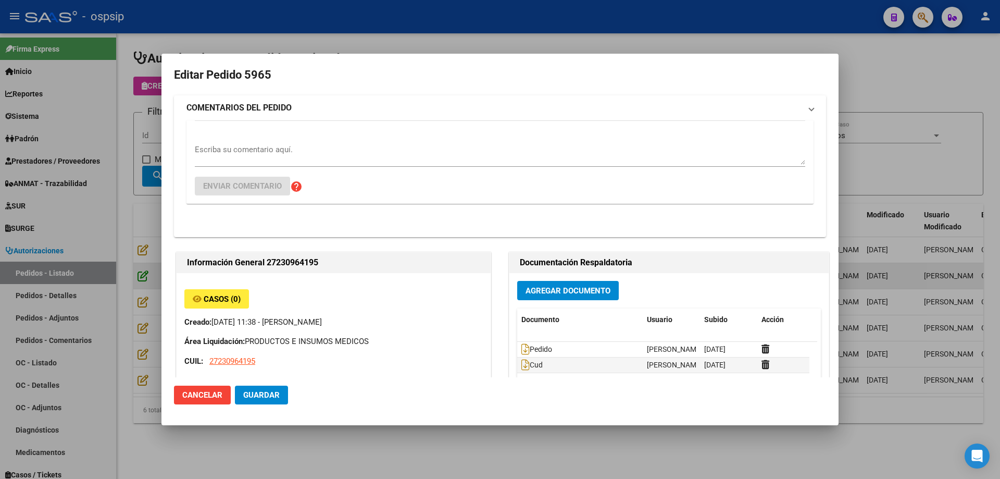
type input "Misiones, POSADAS, [STREET_ADDRESS]"
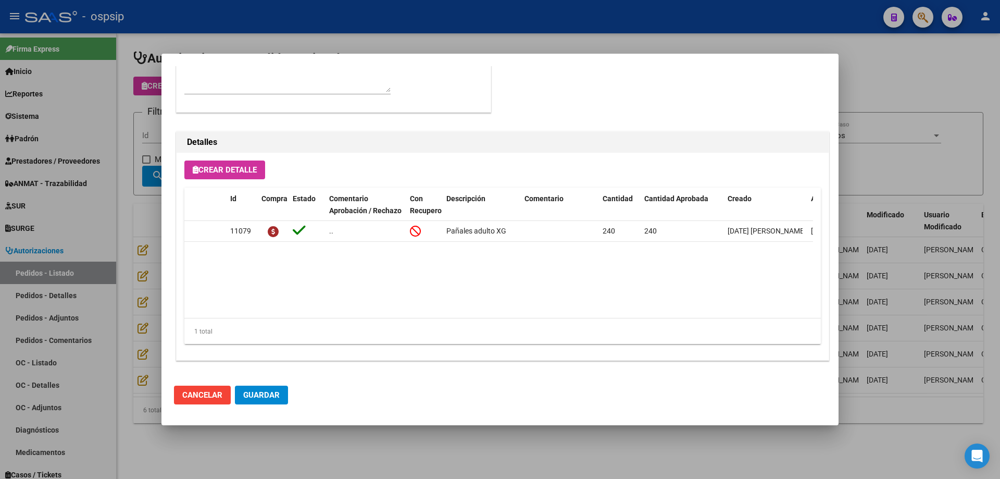
click at [129, 260] on div at bounding box center [500, 239] width 1000 height 479
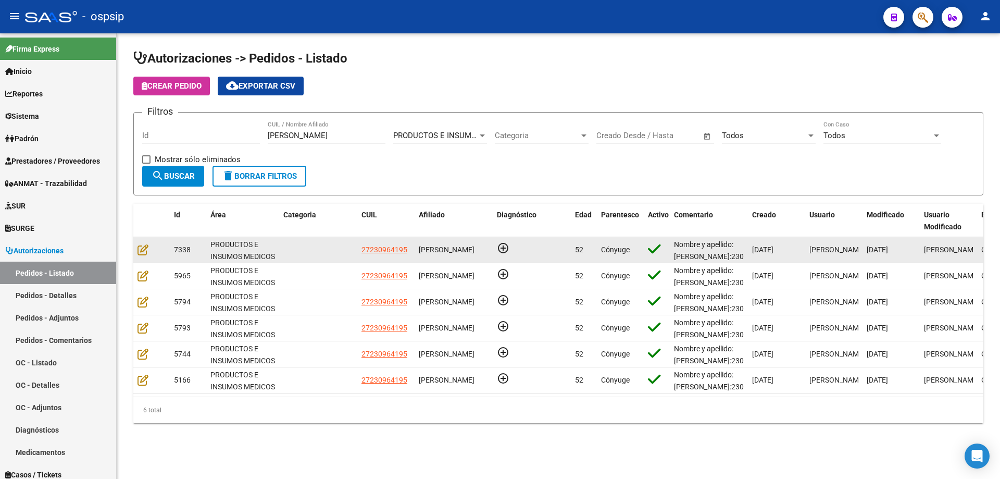
click at [150, 250] on div at bounding box center [152, 250] width 28 height 12
click at [139, 249] on icon at bounding box center [143, 249] width 11 height 11
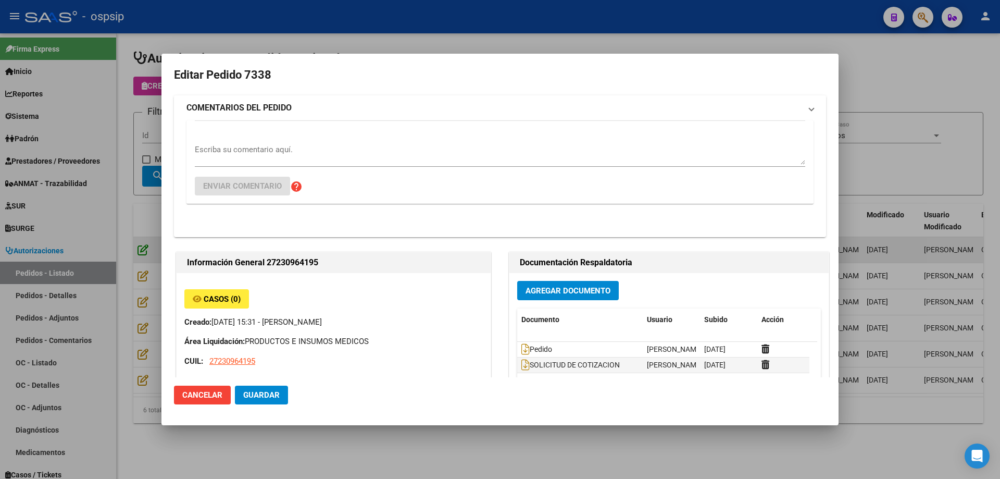
type input "Misiones, POSADAS, [STREET_ADDRESS]"
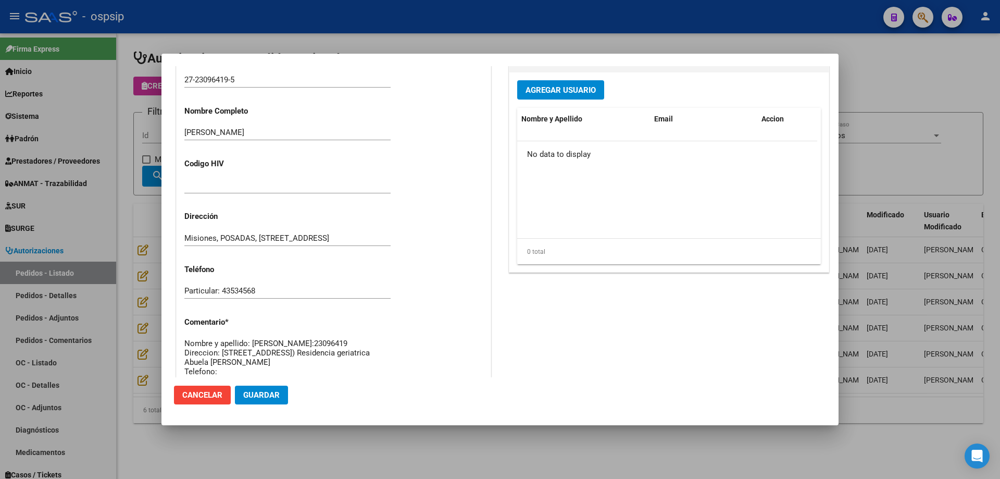
scroll to position [312, 0]
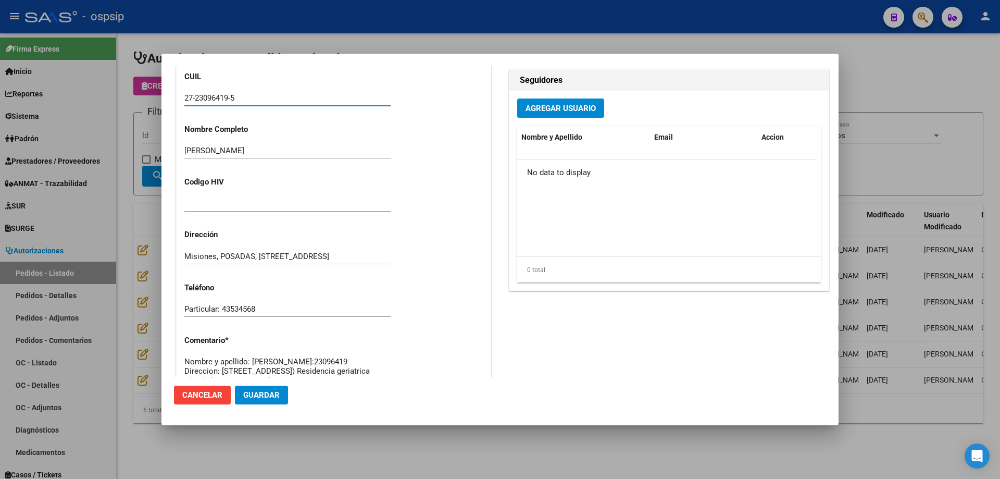
drag, startPoint x: 252, startPoint y: 95, endPoint x: 173, endPoint y: 93, distance: 79.2
click at [171, 93] on mat-dialog-content "Editar Pedido 7338 COMENTARIOS DEL PEDIDO Escriba su comentario aquí. Enviar co…" at bounding box center [500, 221] width 677 height 311
drag, startPoint x: 188, startPoint y: 91, endPoint x: 233, endPoint y: 83, distance: 46.1
click at [233, 83] on div "Casos (0) Creado: [DATE] 15:31 - [PERSON_NAME] Área Liquidación: PRODUCTOS E IN…" at bounding box center [334, 134] width 314 height 580
drag, startPoint x: 246, startPoint y: 102, endPoint x: 127, endPoint y: 96, distance: 120.0
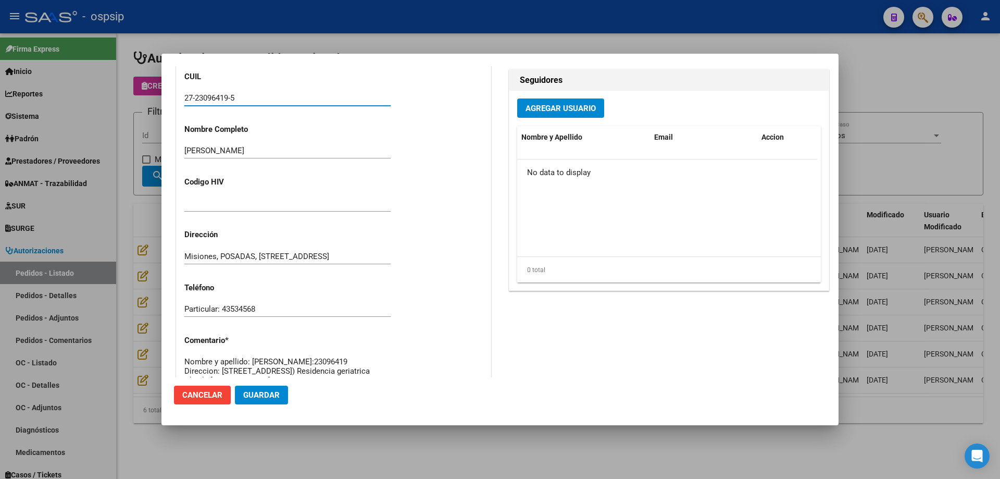
click at [127, 96] on div "Editar Pedido 7338 COMENTARIOS DEL PEDIDO Escriba su comentario aquí. Enviar co…" at bounding box center [500, 239] width 1000 height 479
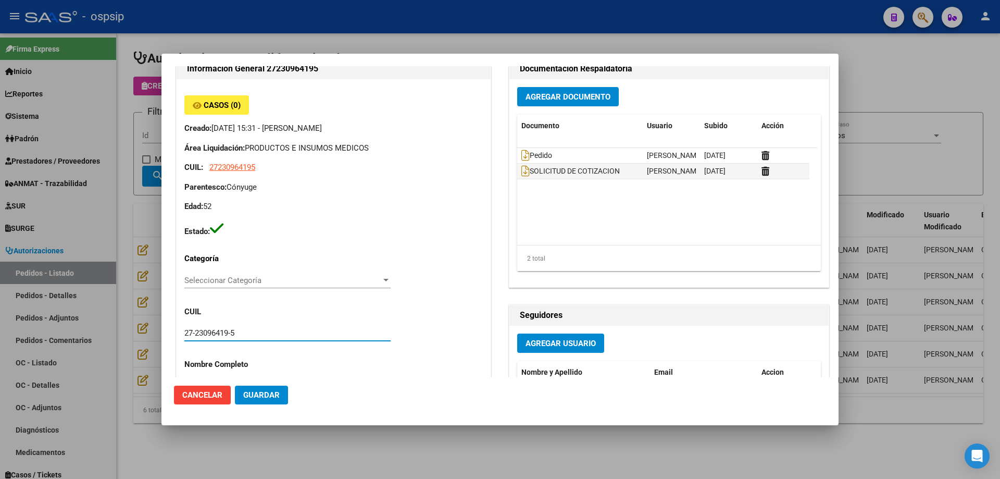
scroll to position [52, 0]
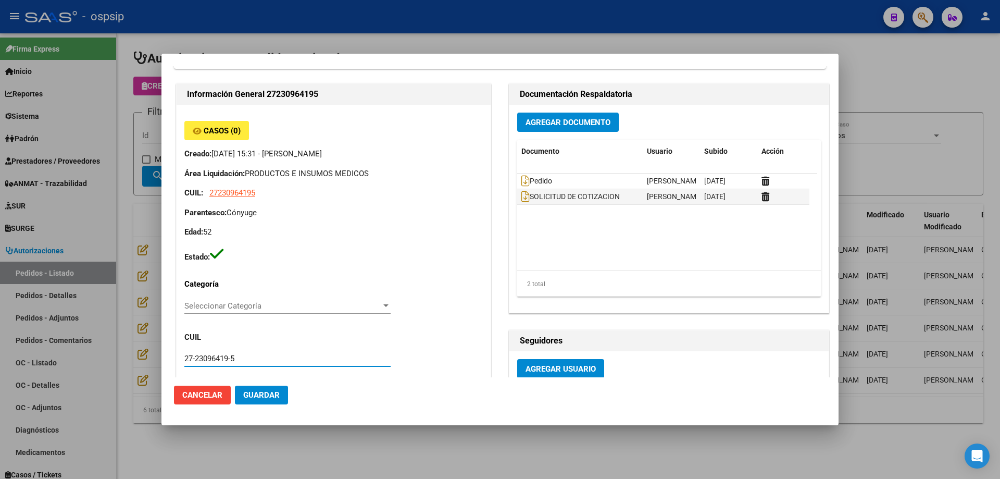
drag, startPoint x: 197, startPoint y: 367, endPoint x: 201, endPoint y: 363, distance: 5.9
click at [197, 366] on div "27-23096419-5" at bounding box center [287, 364] width 206 height 26
click at [209, 356] on input "27-23096419-5" at bounding box center [287, 358] width 206 height 9
